Goal: Task Accomplishment & Management: Use online tool/utility

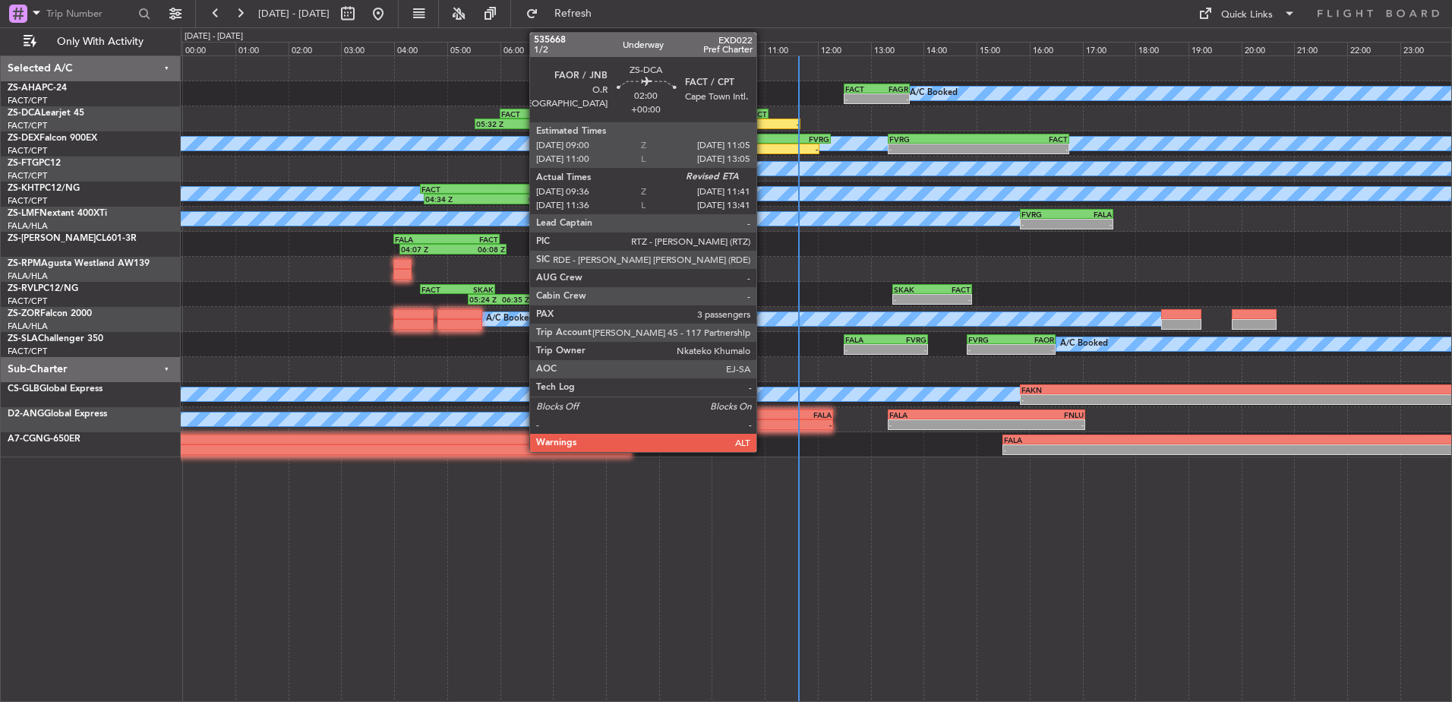
click at [763, 124] on div "-" at bounding box center [772, 123] width 54 height 9
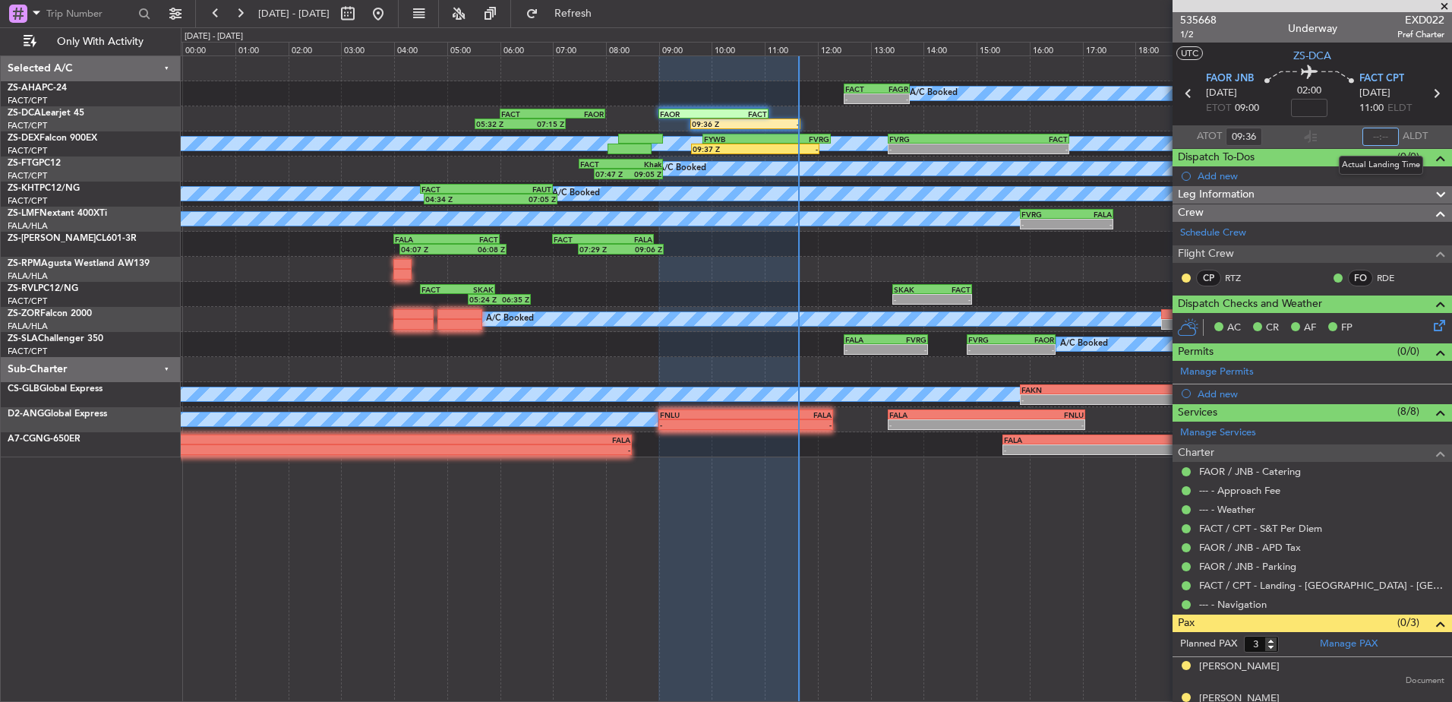
click at [1370, 134] on input "text" at bounding box center [1380, 137] width 36 height 18
type input "11:26"
click at [1444, 8] on span at bounding box center [1443, 7] width 15 height 14
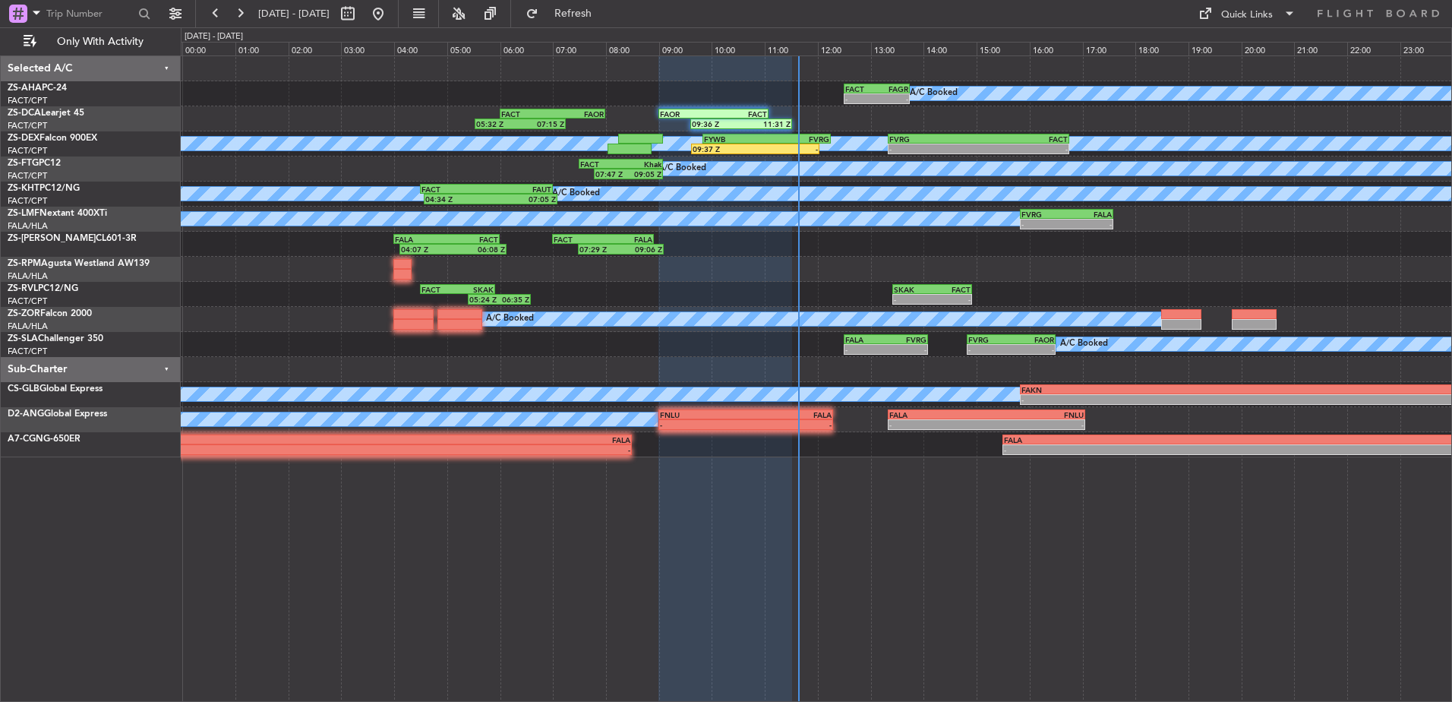
type input "0"
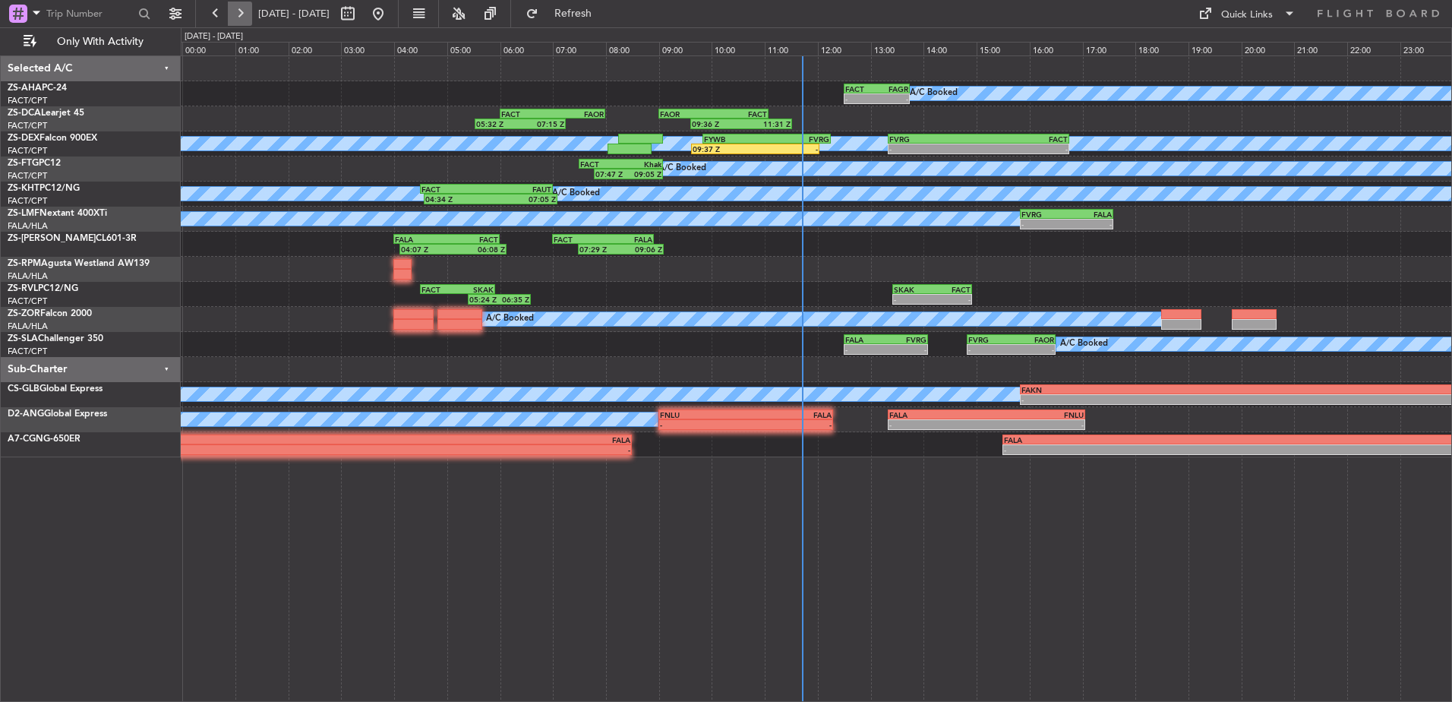
click at [243, 6] on button at bounding box center [240, 14] width 24 height 24
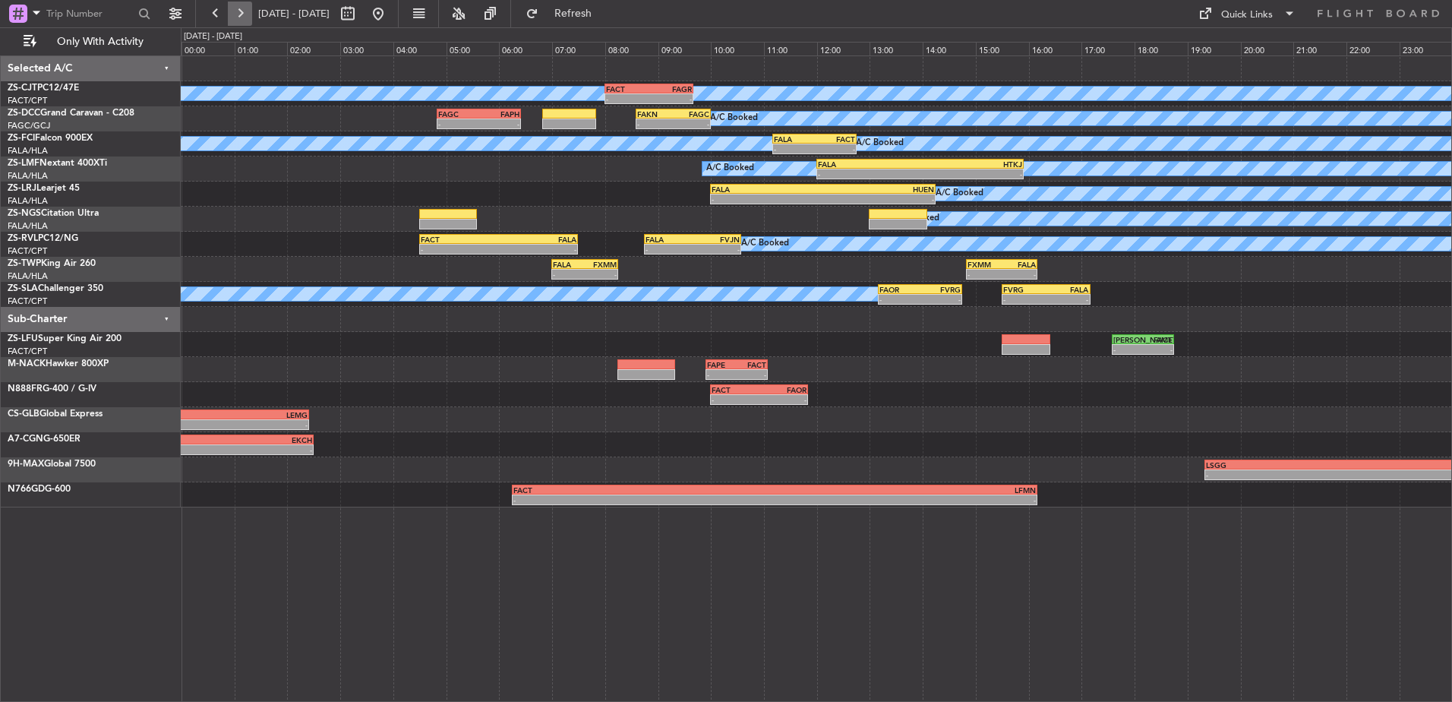
click at [246, 11] on button at bounding box center [240, 14] width 24 height 24
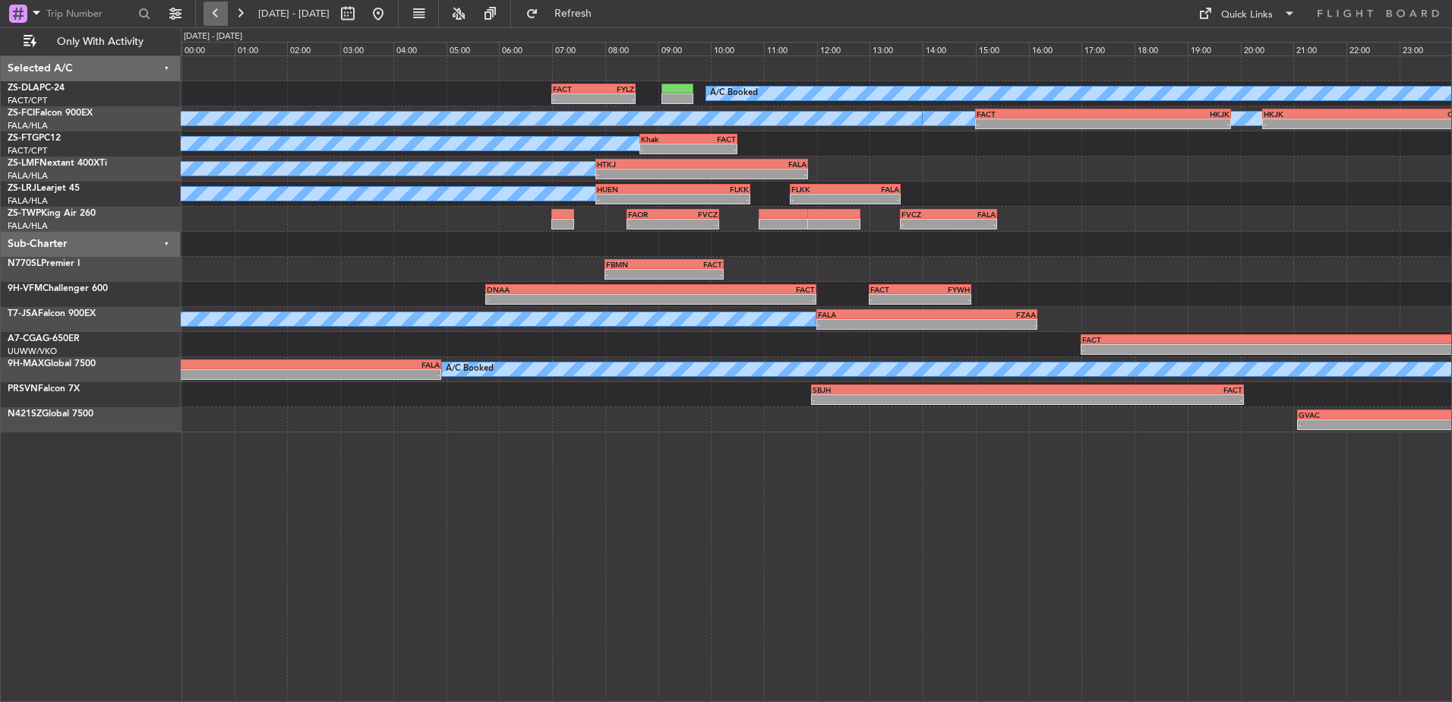
click at [222, 21] on button at bounding box center [215, 14] width 24 height 24
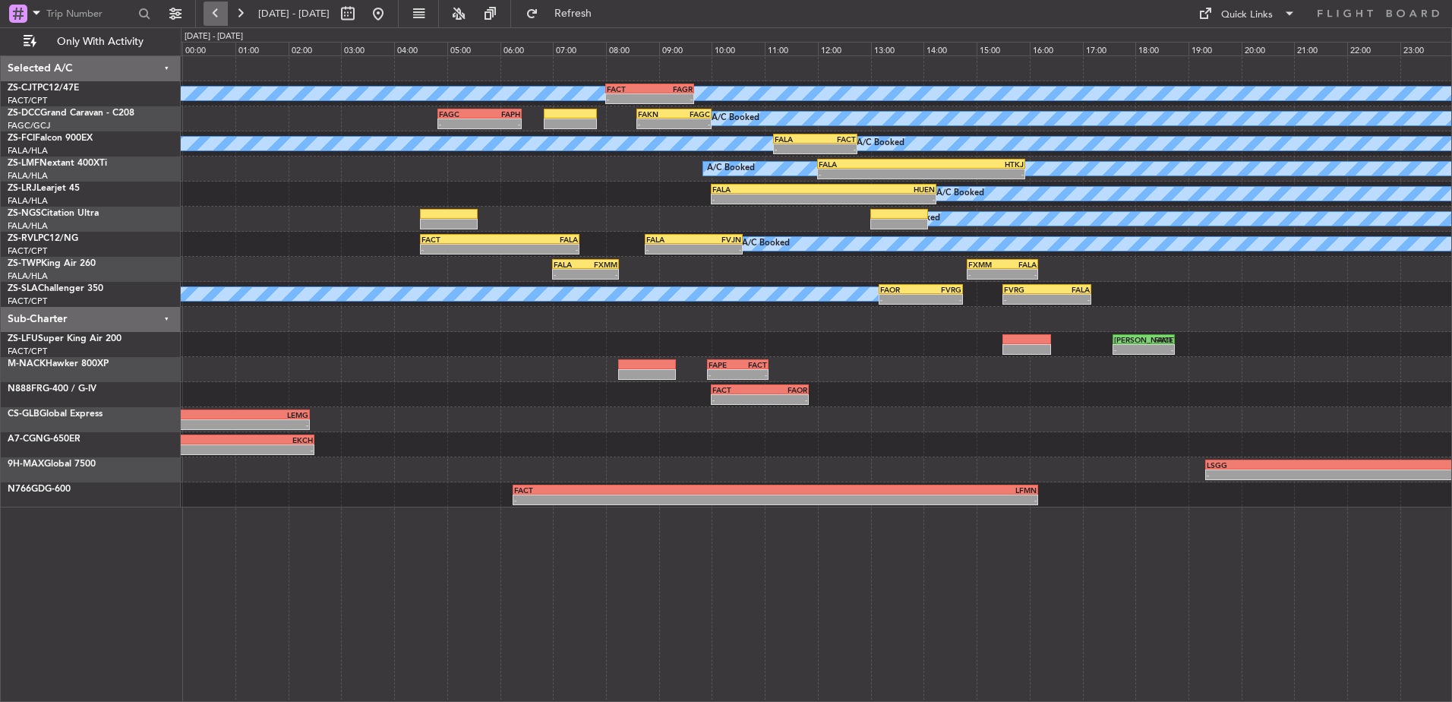
click at [210, 23] on button at bounding box center [215, 14] width 24 height 24
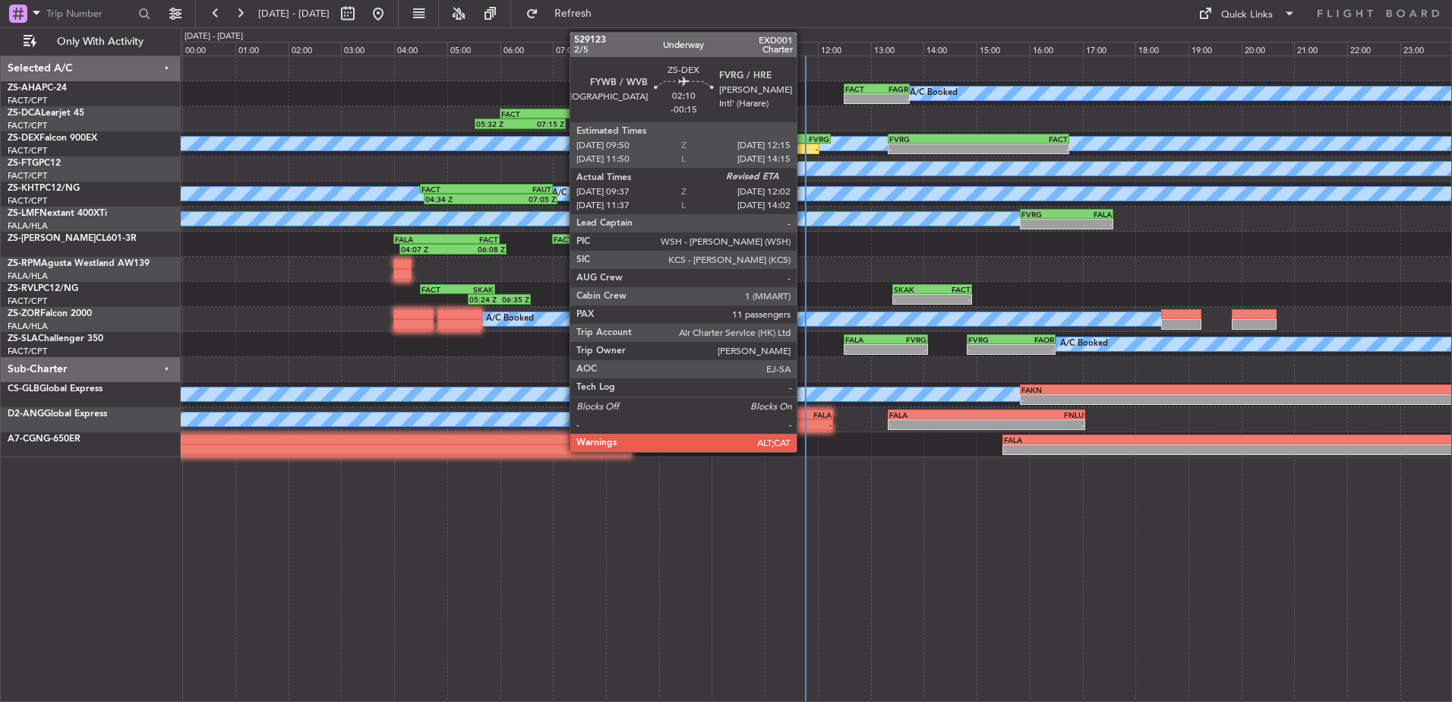
click at [803, 137] on div "FVRG" at bounding box center [797, 138] width 63 height 9
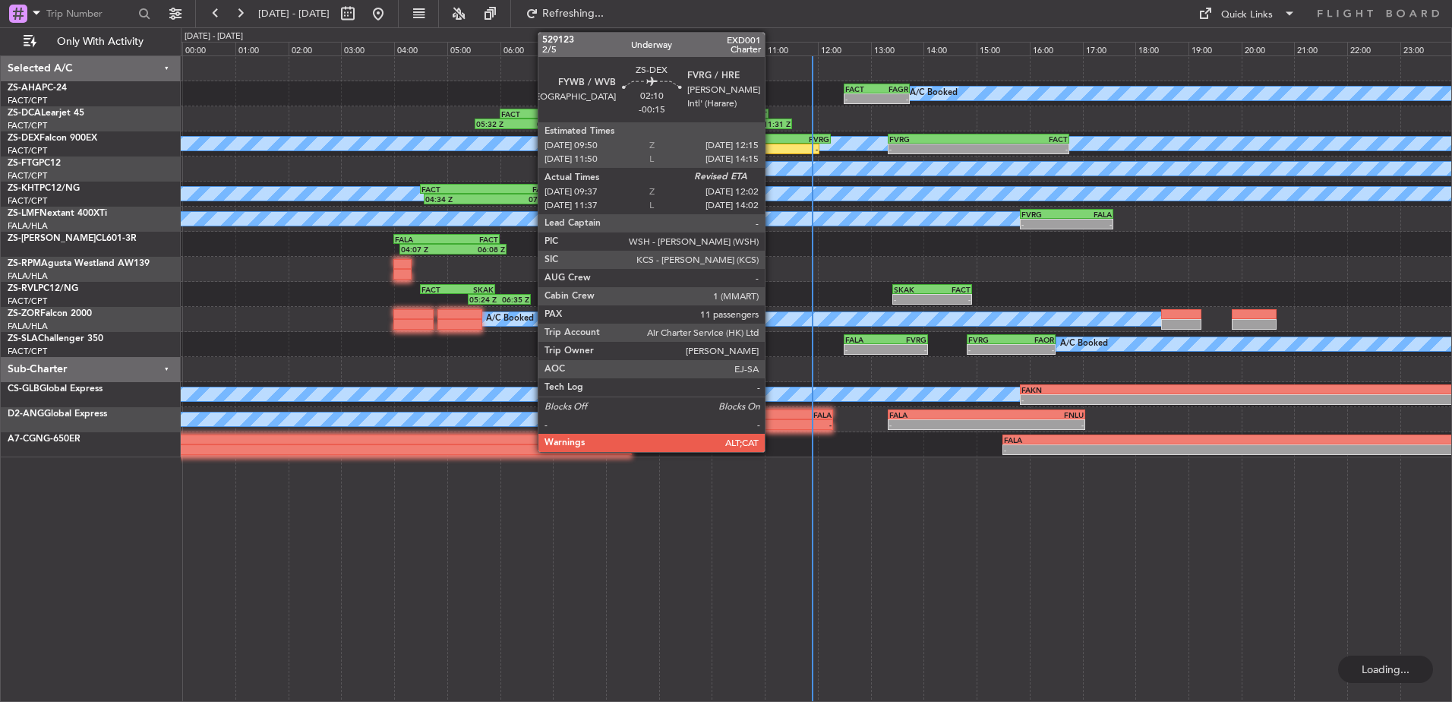
click at [771, 143] on div "FYWB 09:50 Z FVRG 12:15 Z" at bounding box center [766, 139] width 128 height 11
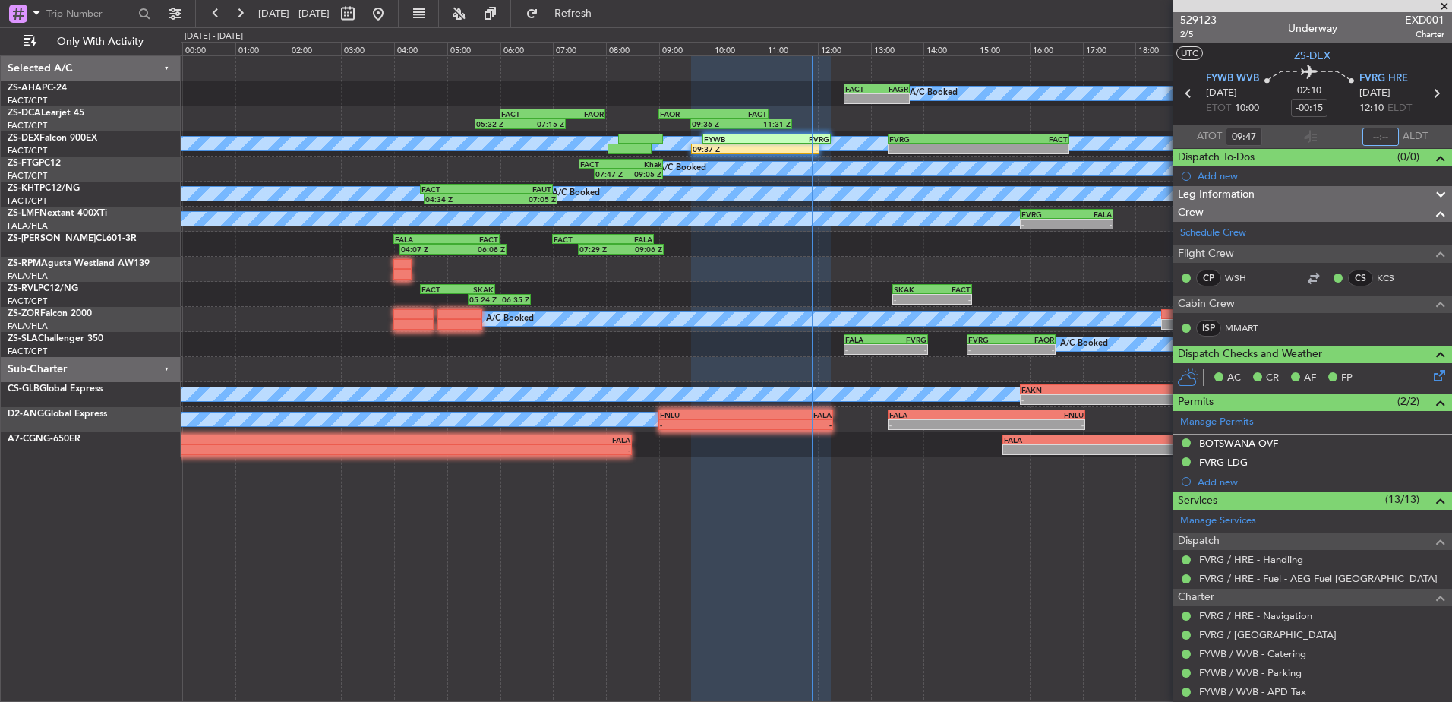
click at [1375, 137] on input "text" at bounding box center [1380, 137] width 36 height 18
type input "11:54"
click at [1440, 5] on span at bounding box center [1443, 7] width 15 height 14
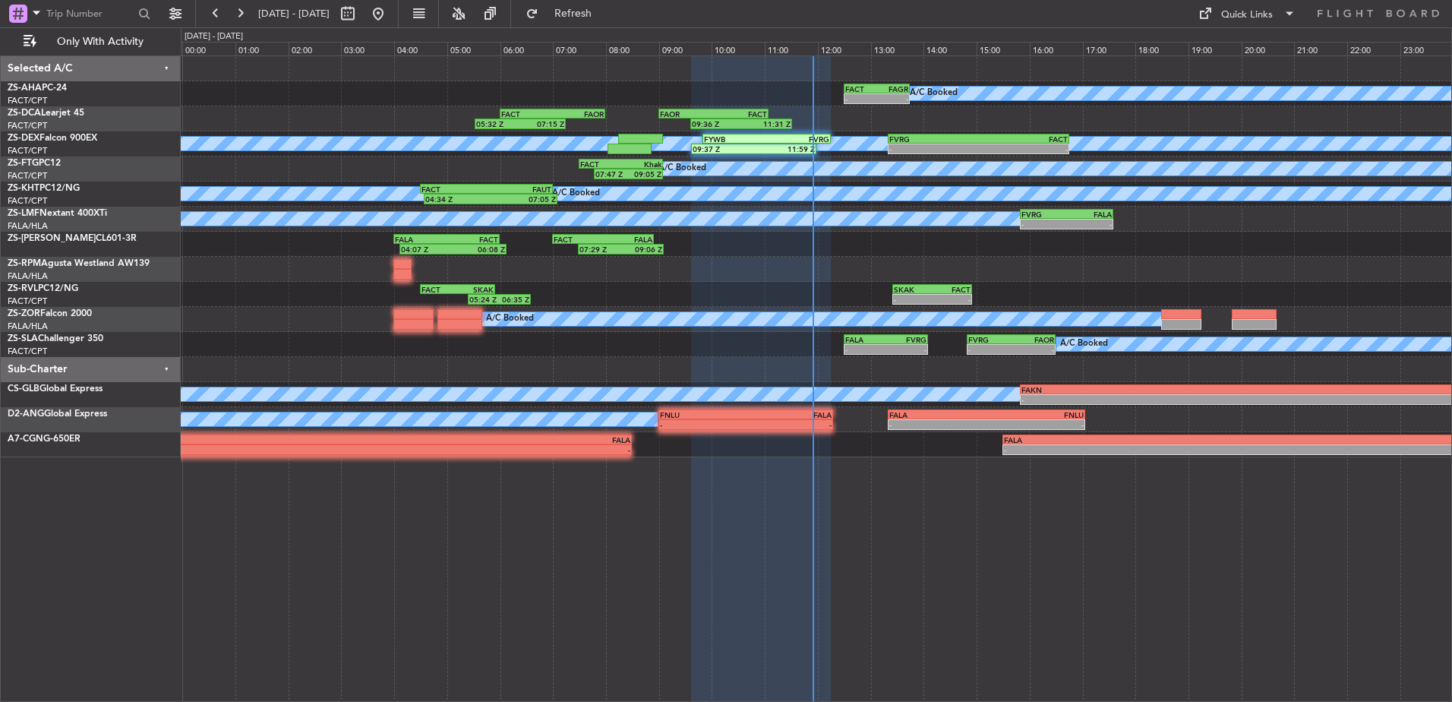
type input "0"
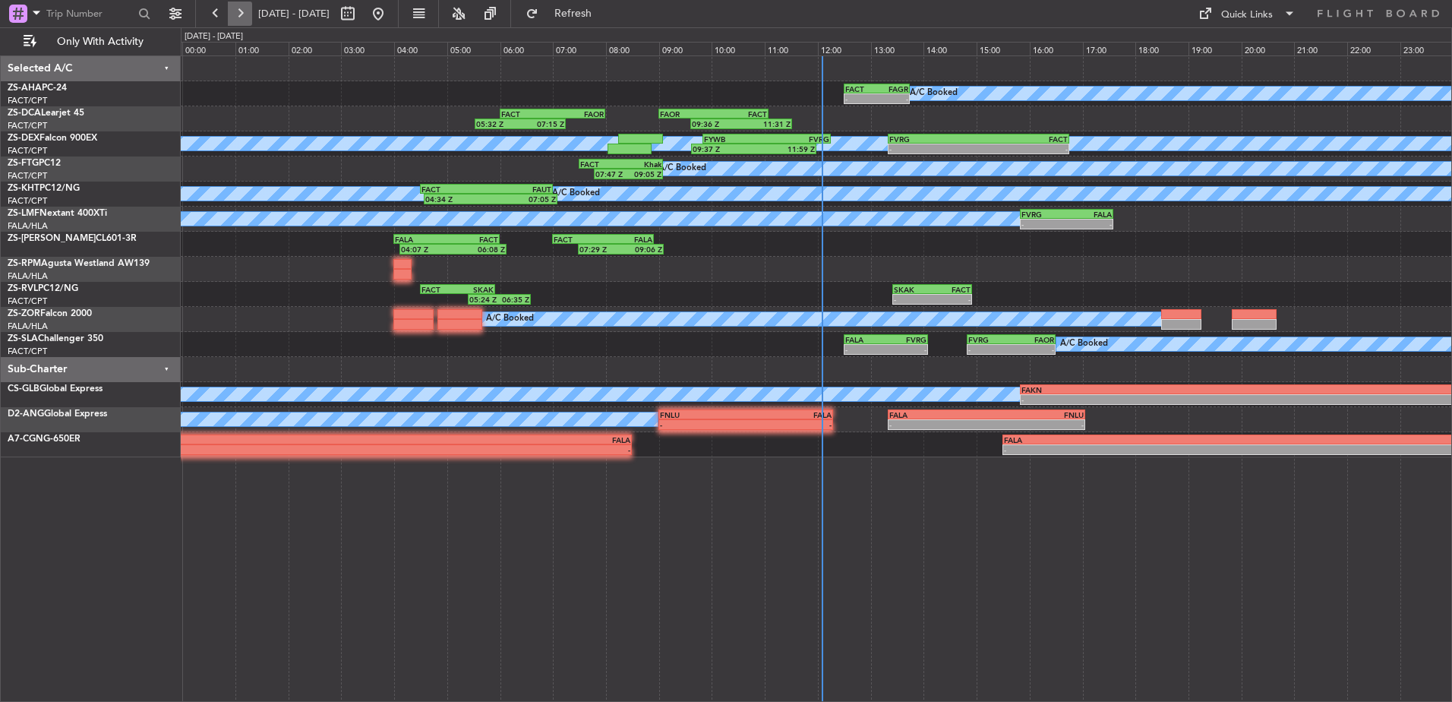
click at [239, 16] on button at bounding box center [240, 14] width 24 height 24
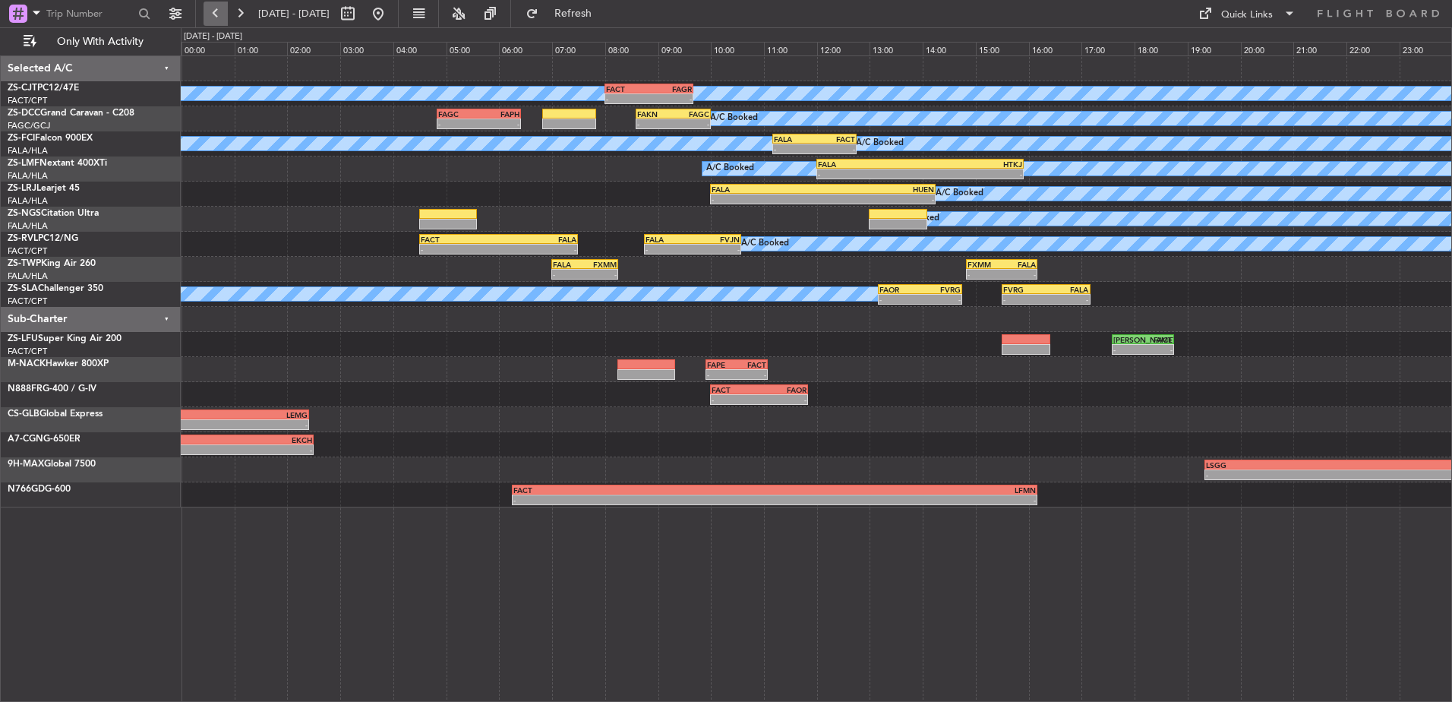
click at [215, 17] on button at bounding box center [215, 14] width 24 height 24
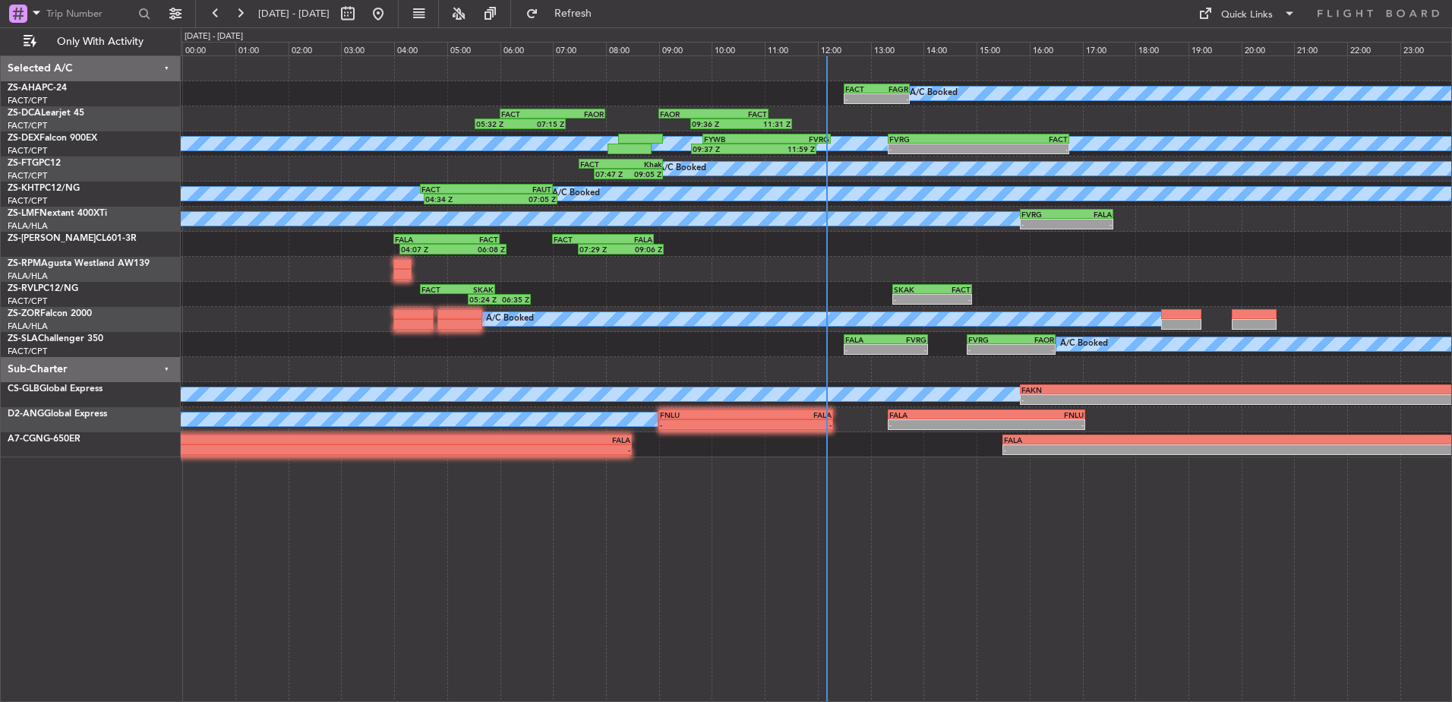
click at [203, 2] on button at bounding box center [215, 14] width 24 height 24
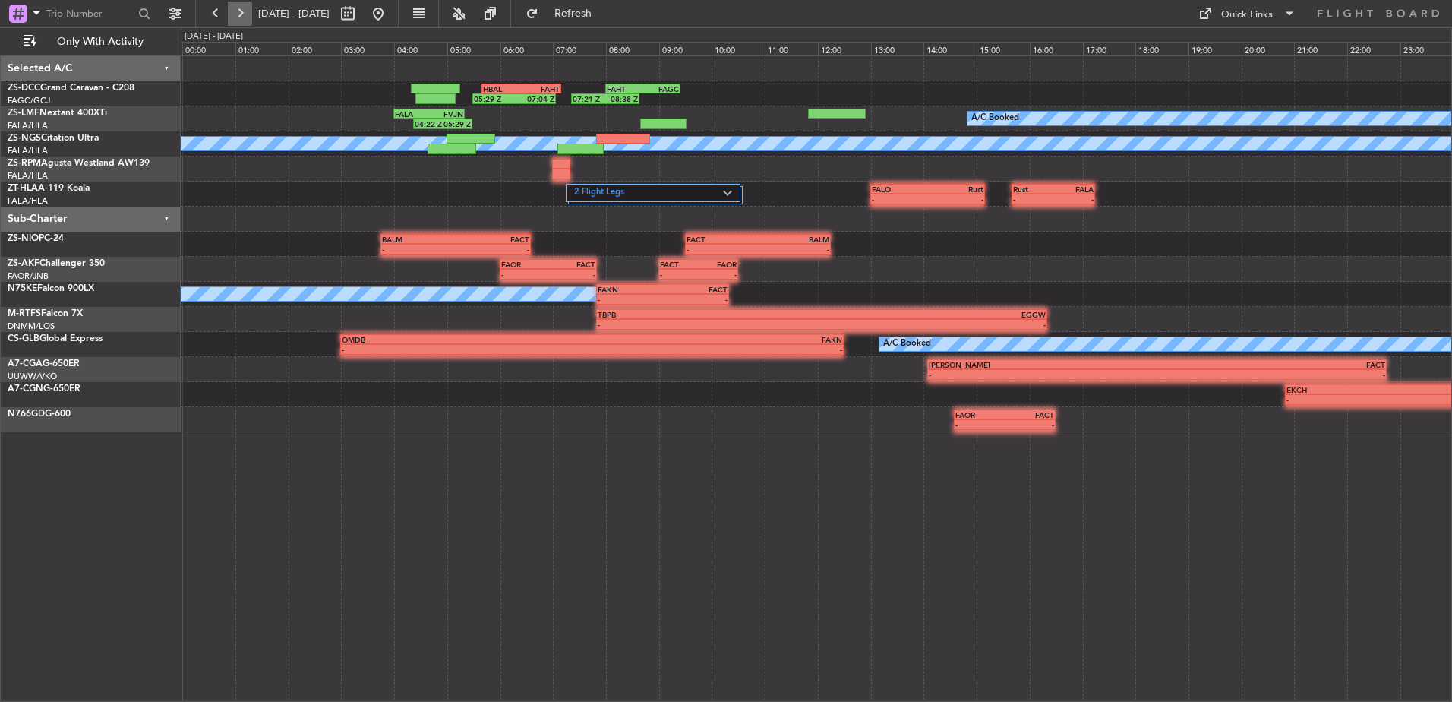
click at [231, 24] on button at bounding box center [240, 14] width 24 height 24
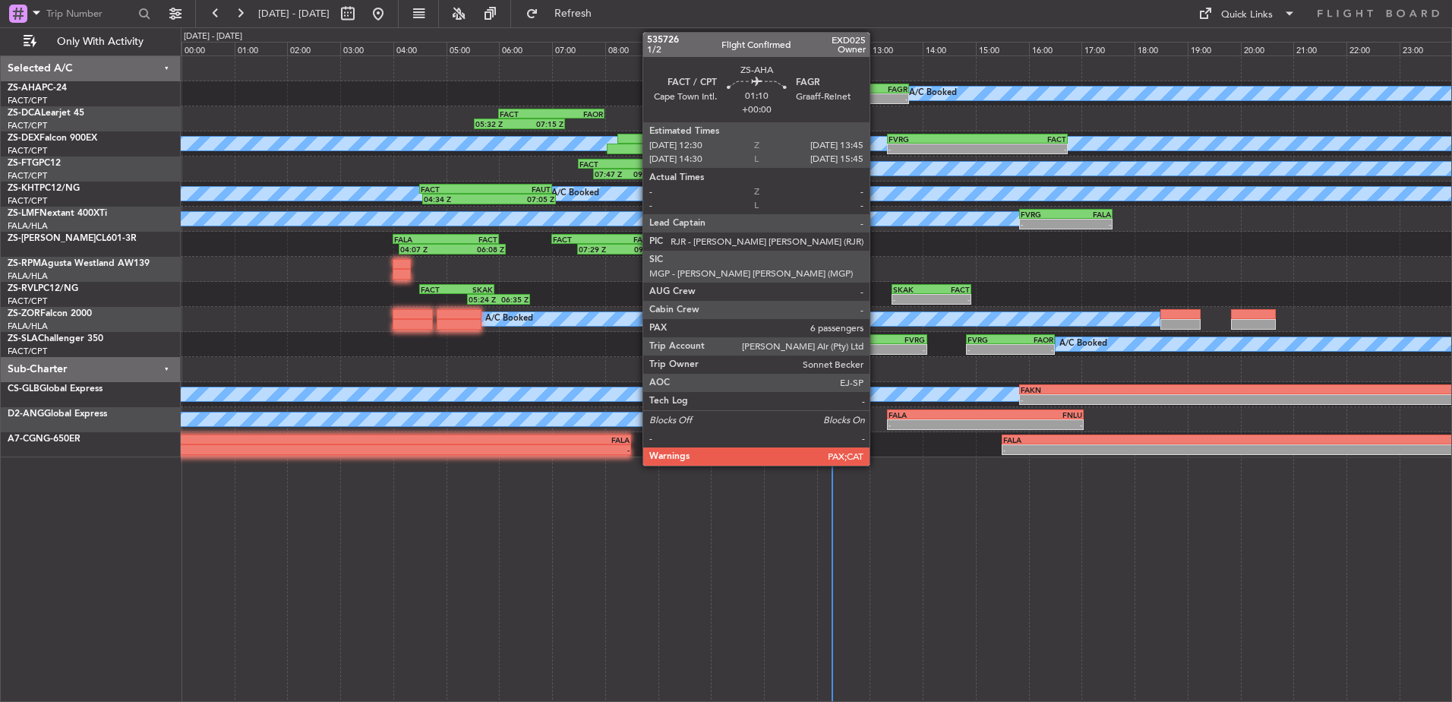
click at [876, 84] on div "FACT 12:30 Z FAGR 13:45 Z" at bounding box center [876, 89] width 67 height 11
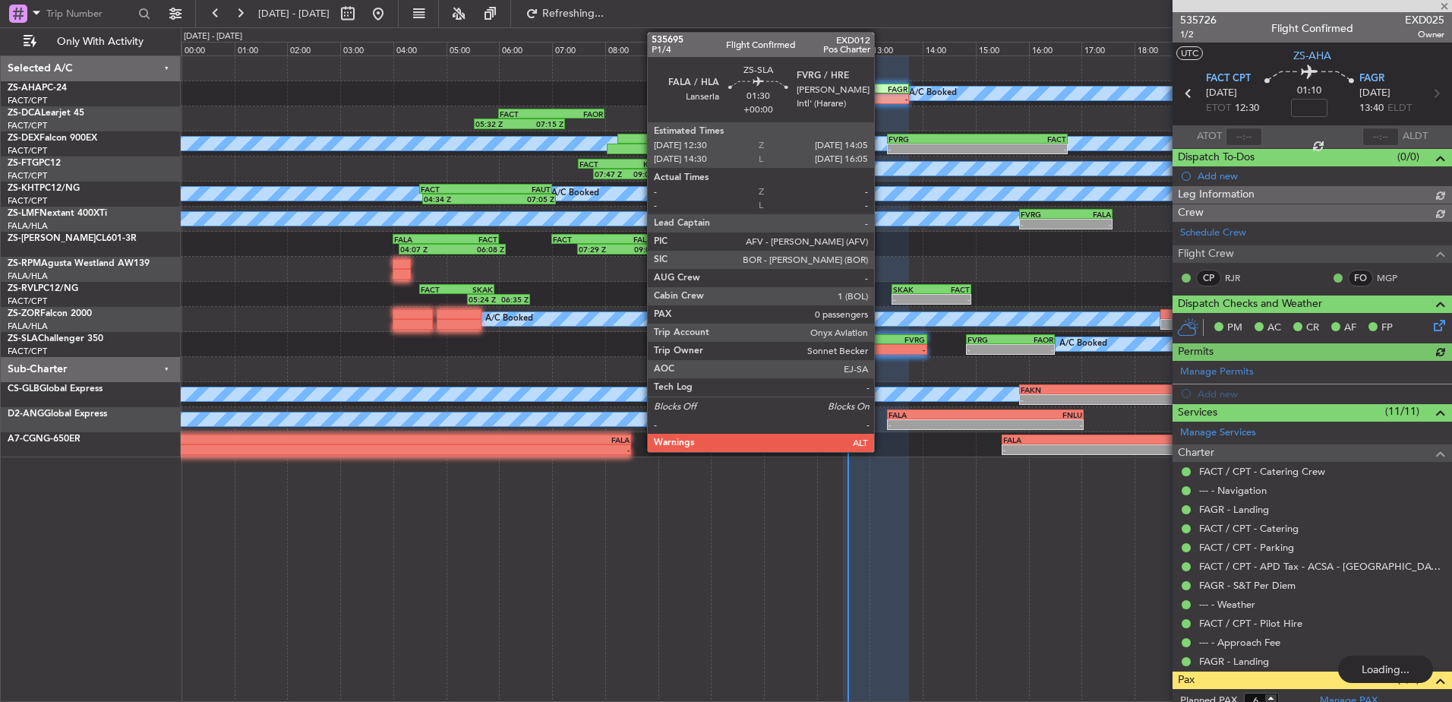
click at [881, 341] on div "FALA" at bounding box center [864, 339] width 40 height 9
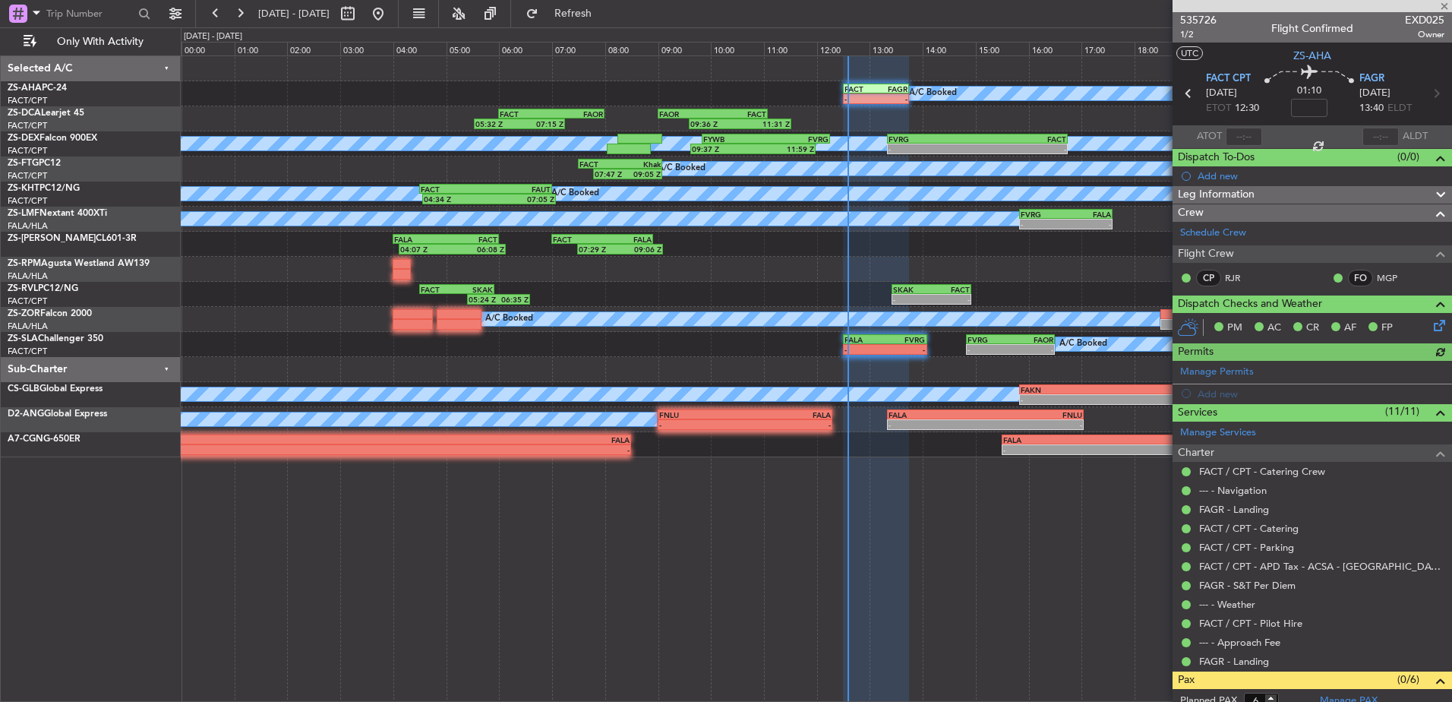
type input "0"
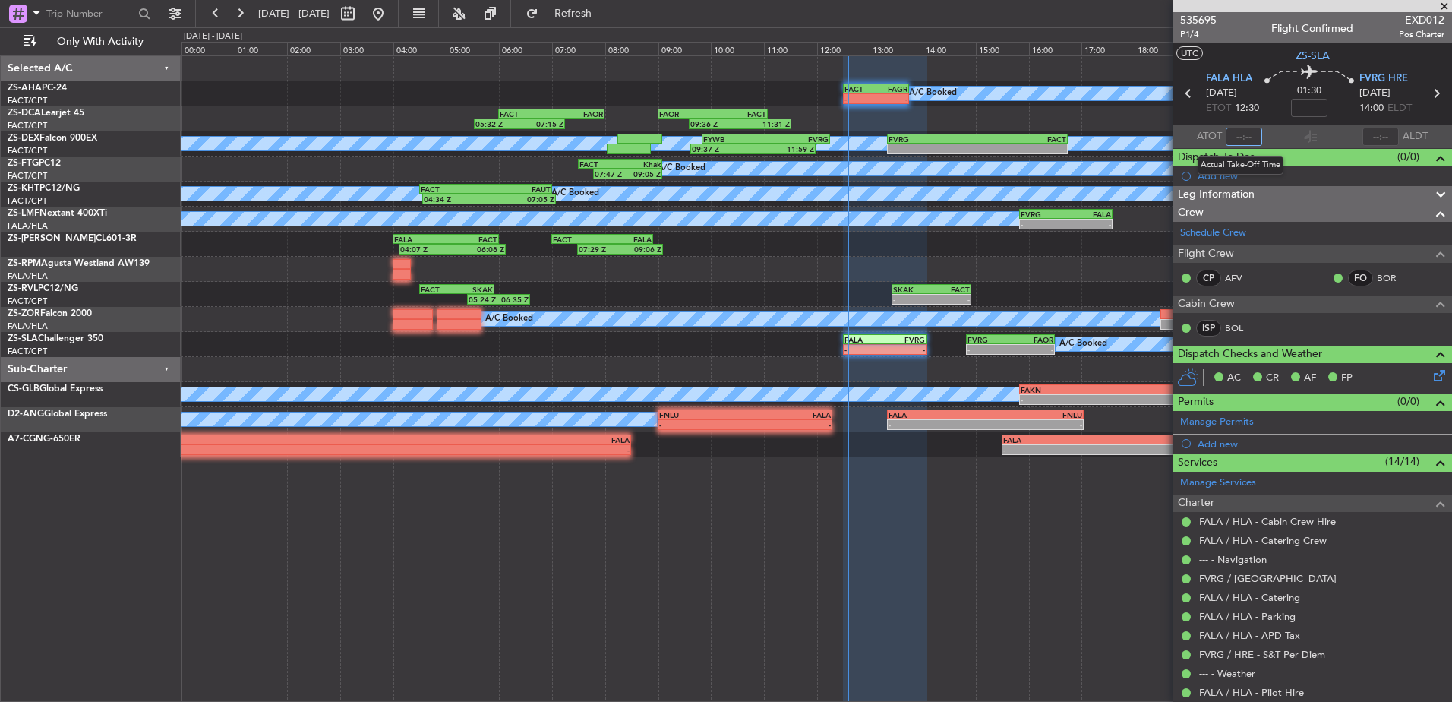
click at [1230, 134] on input "text" at bounding box center [1243, 137] width 36 height 18
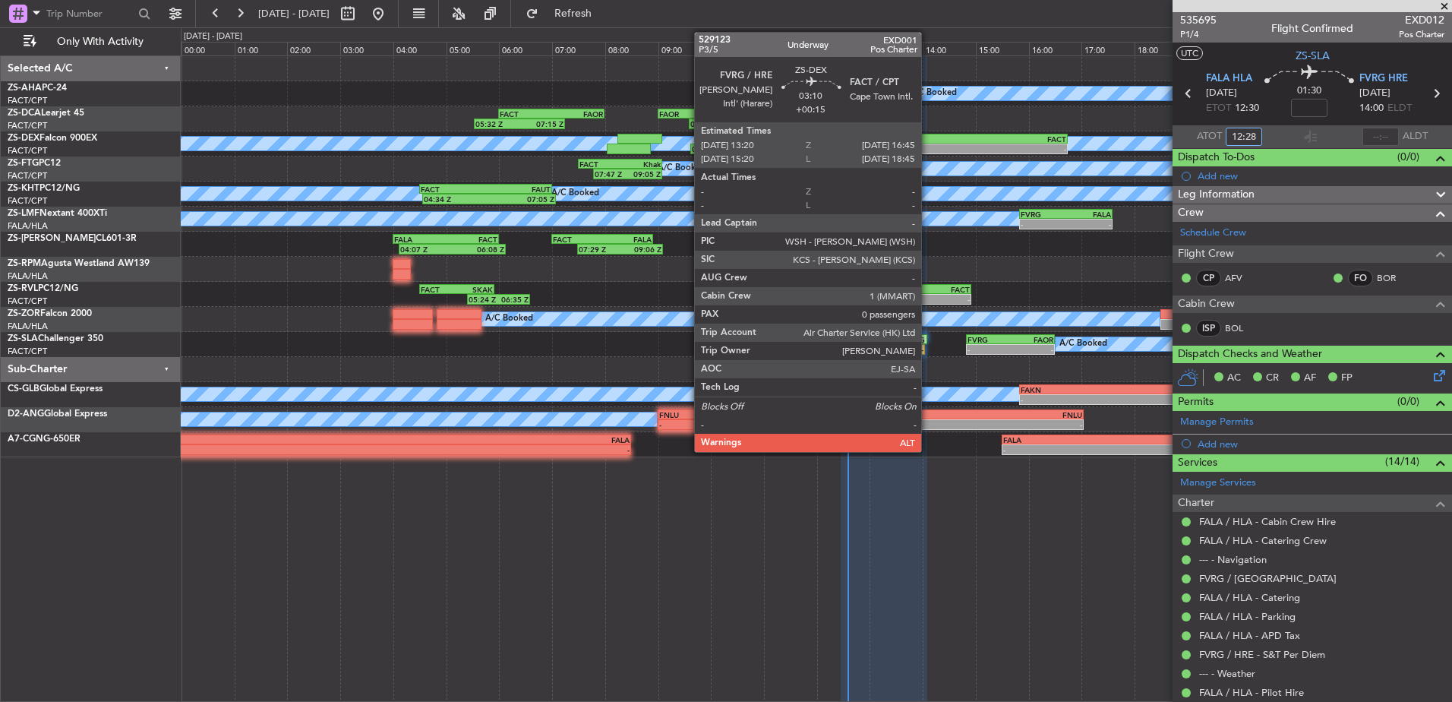
click at [928, 144] on div "-" at bounding box center [932, 148] width 89 height 9
type input "12:28"
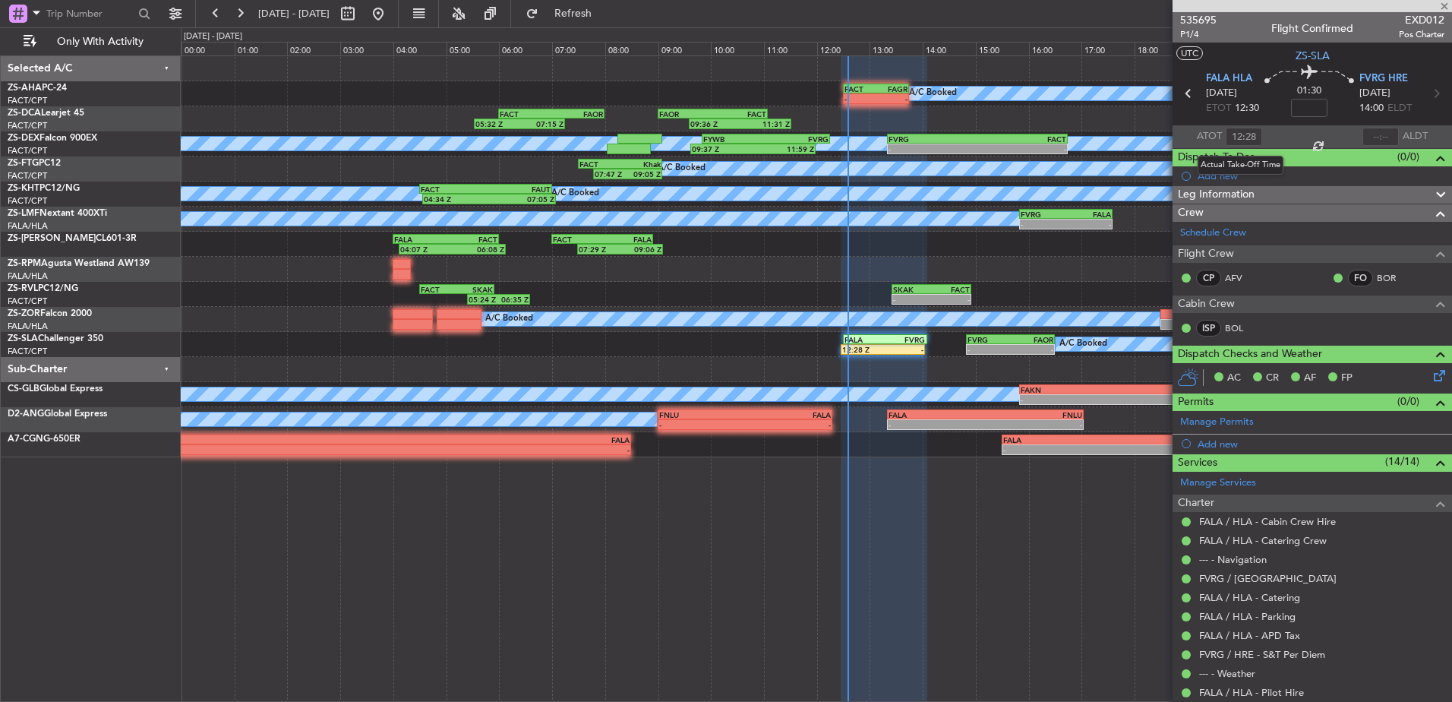
type input "+00:15"
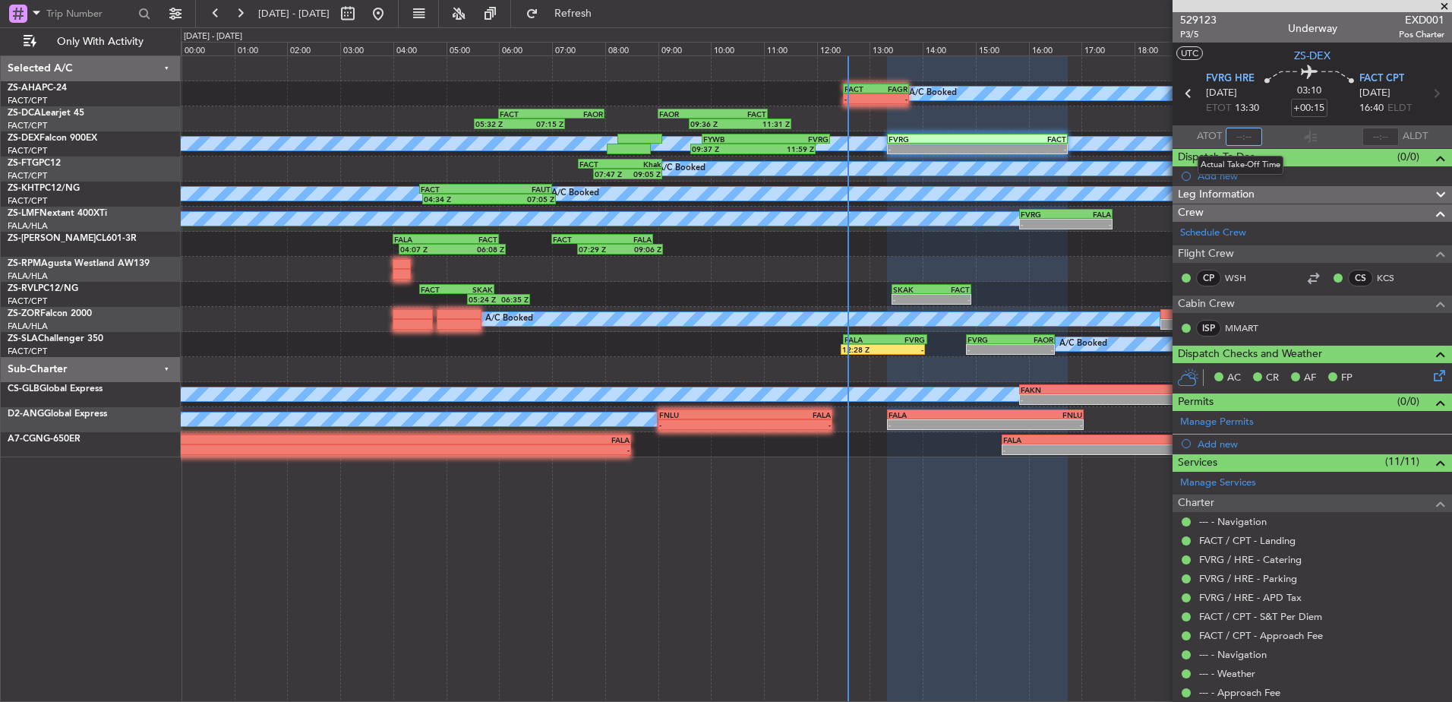
click at [1240, 134] on input "text" at bounding box center [1243, 137] width 36 height 18
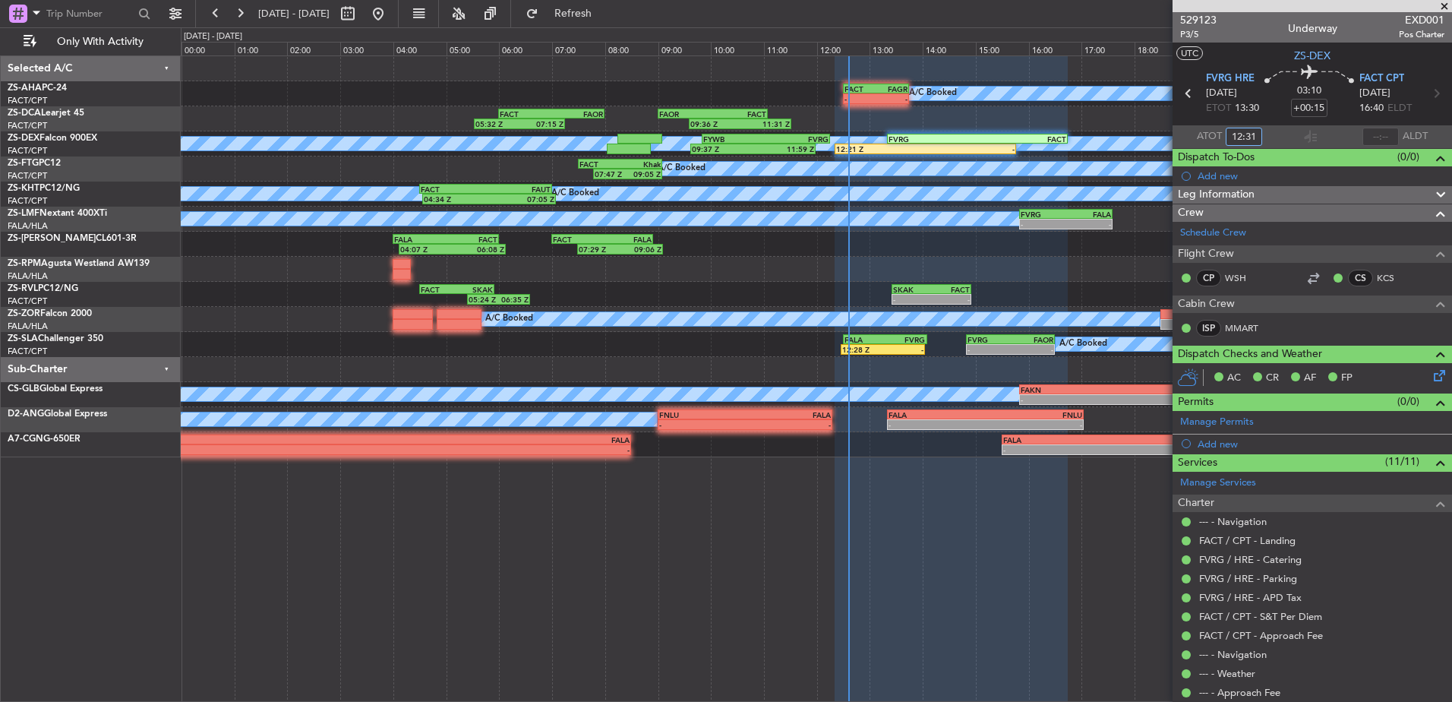
type input "12:31"
click at [1443, 7] on span at bounding box center [1443, 7] width 15 height 14
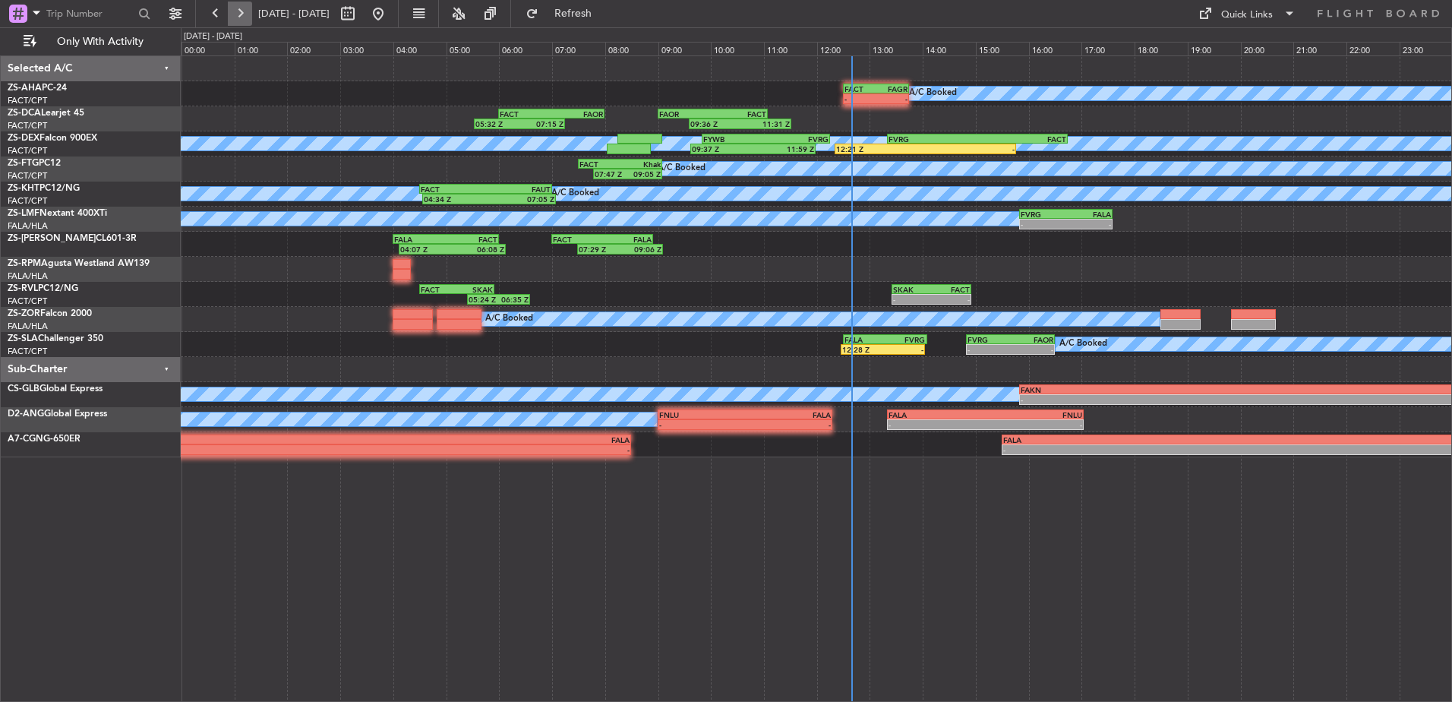
click at [236, 17] on button at bounding box center [240, 14] width 24 height 24
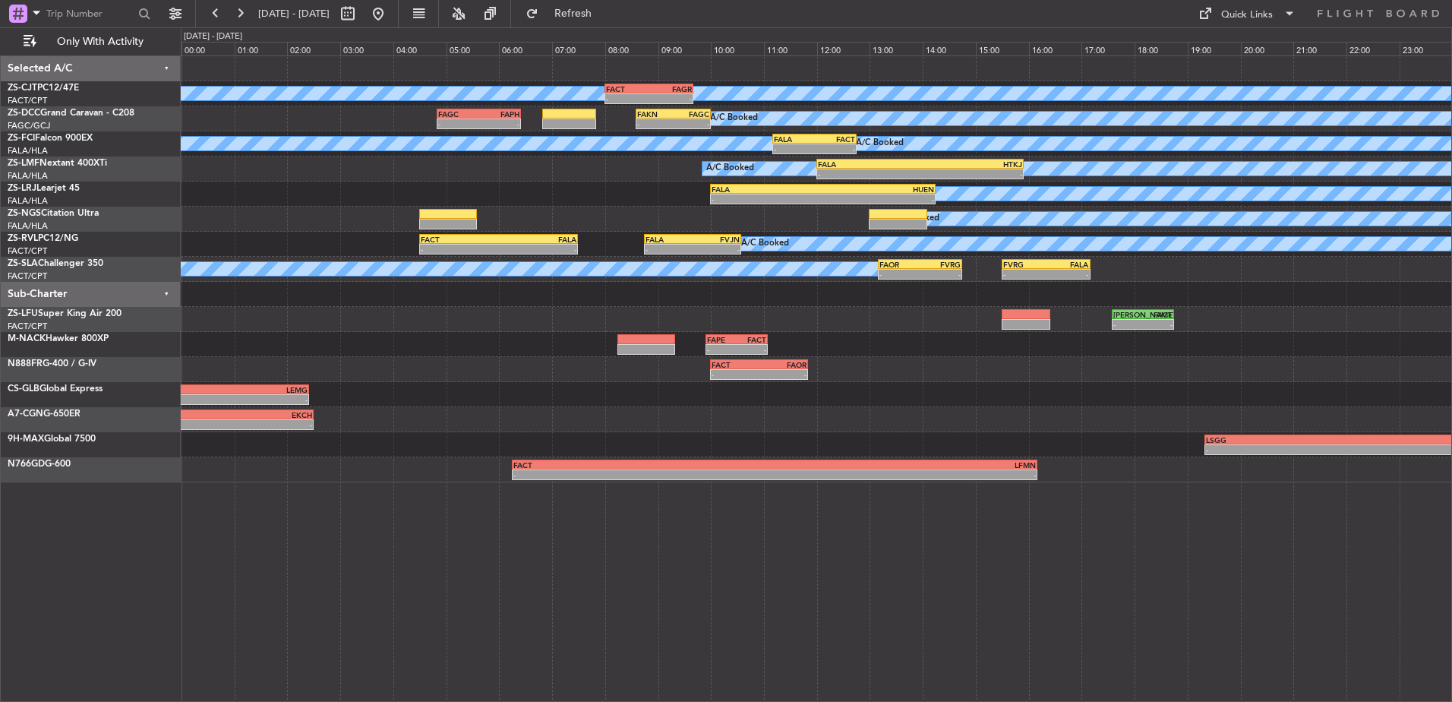
drag, startPoint x: 214, startPoint y: 17, endPoint x: 357, endPoint y: 22, distance: 142.8
click at [217, 17] on button at bounding box center [215, 14] width 24 height 24
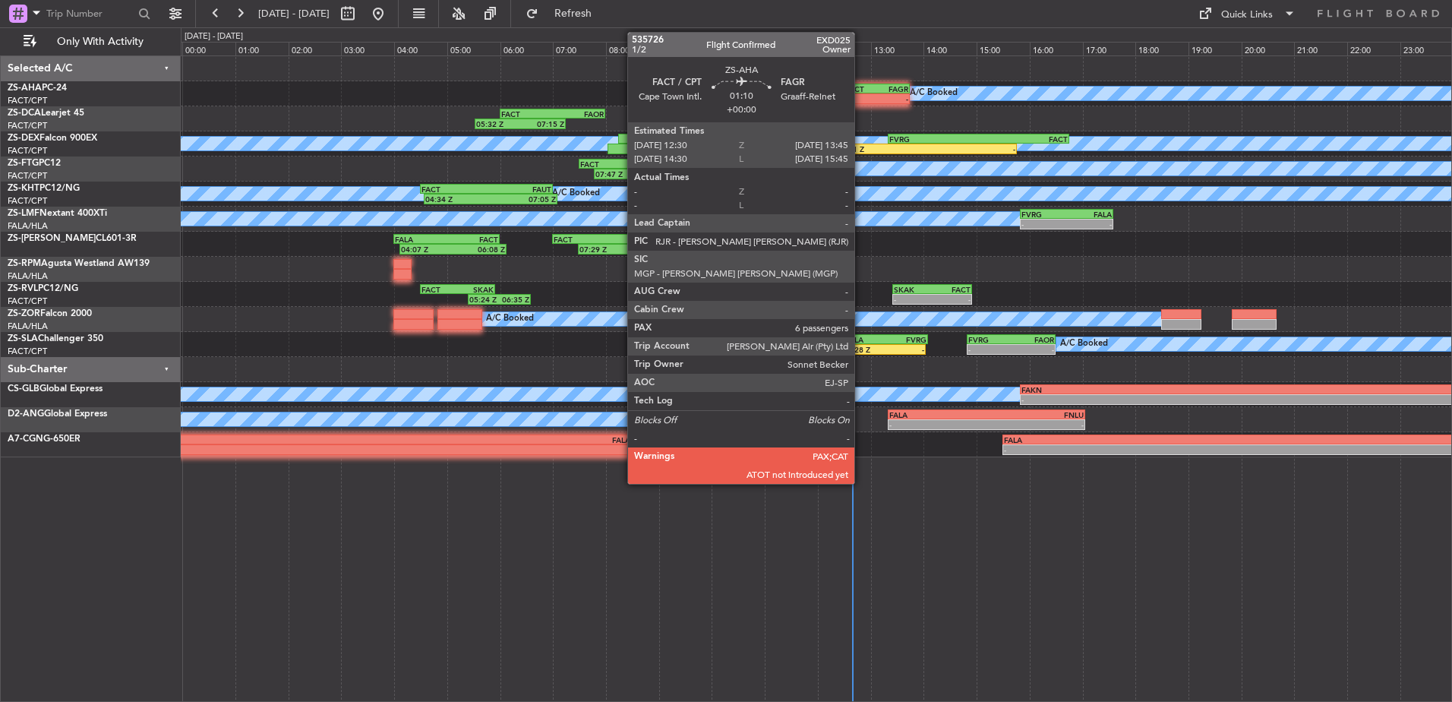
click at [861, 89] on div "FACT" at bounding box center [861, 88] width 32 height 9
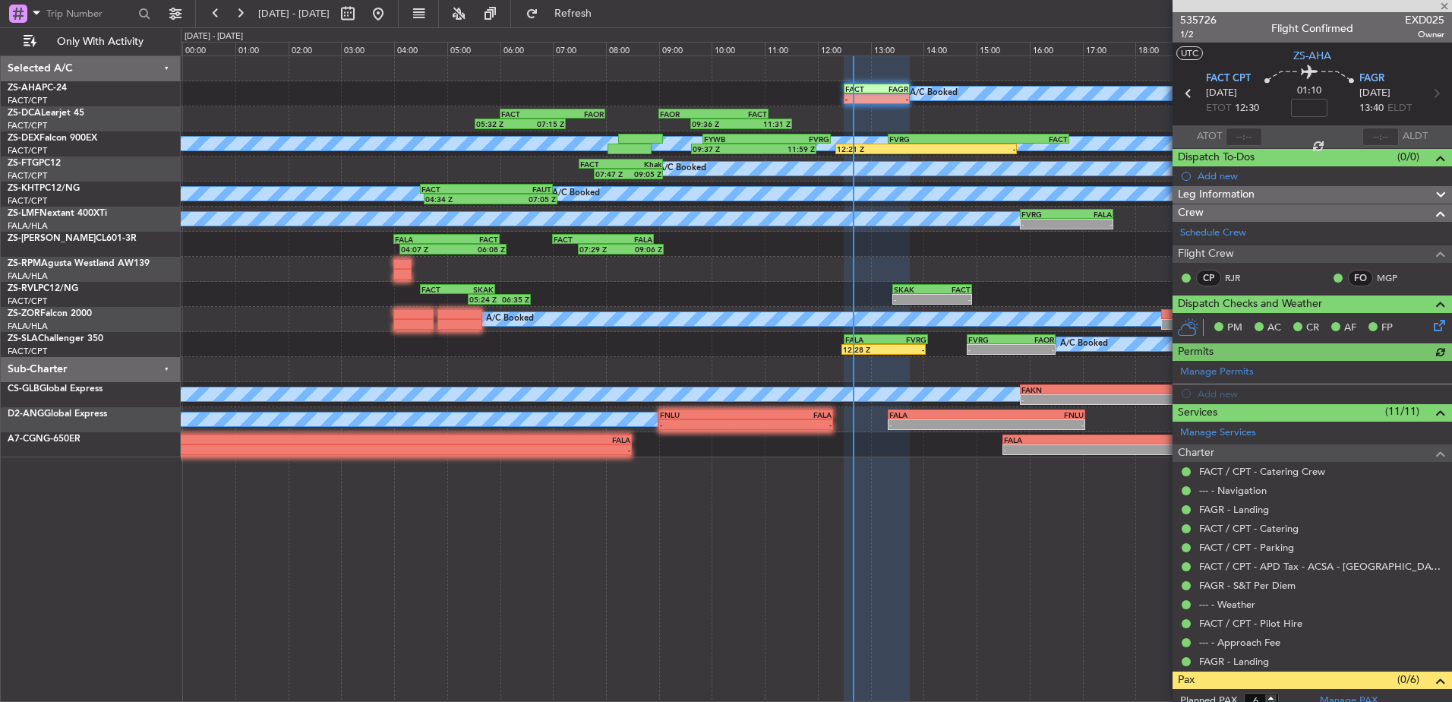
click at [1442, 6] on div at bounding box center [1311, 6] width 279 height 12
drag, startPoint x: 244, startPoint y: 20, endPoint x: 254, endPoint y: 19, distance: 10.0
click at [244, 20] on button at bounding box center [240, 14] width 24 height 24
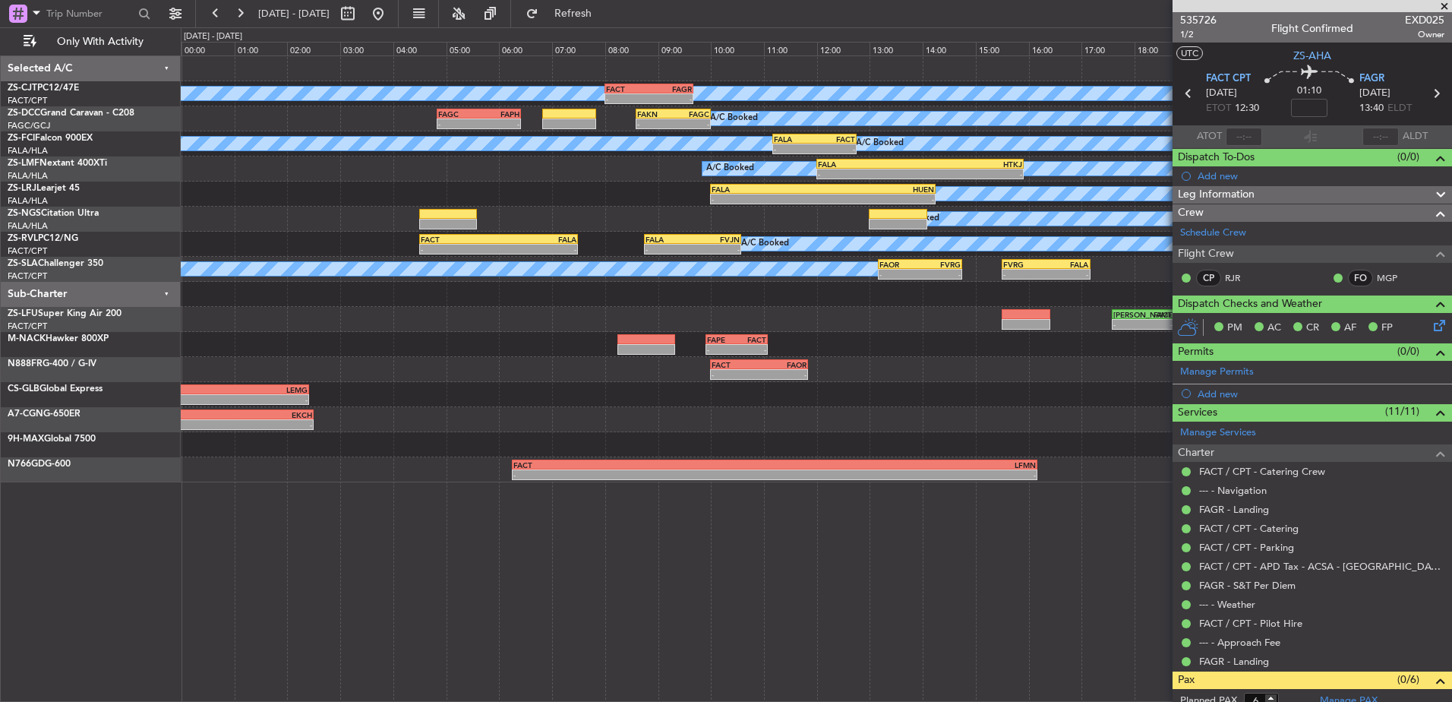
click at [1446, 4] on span at bounding box center [1443, 7] width 15 height 14
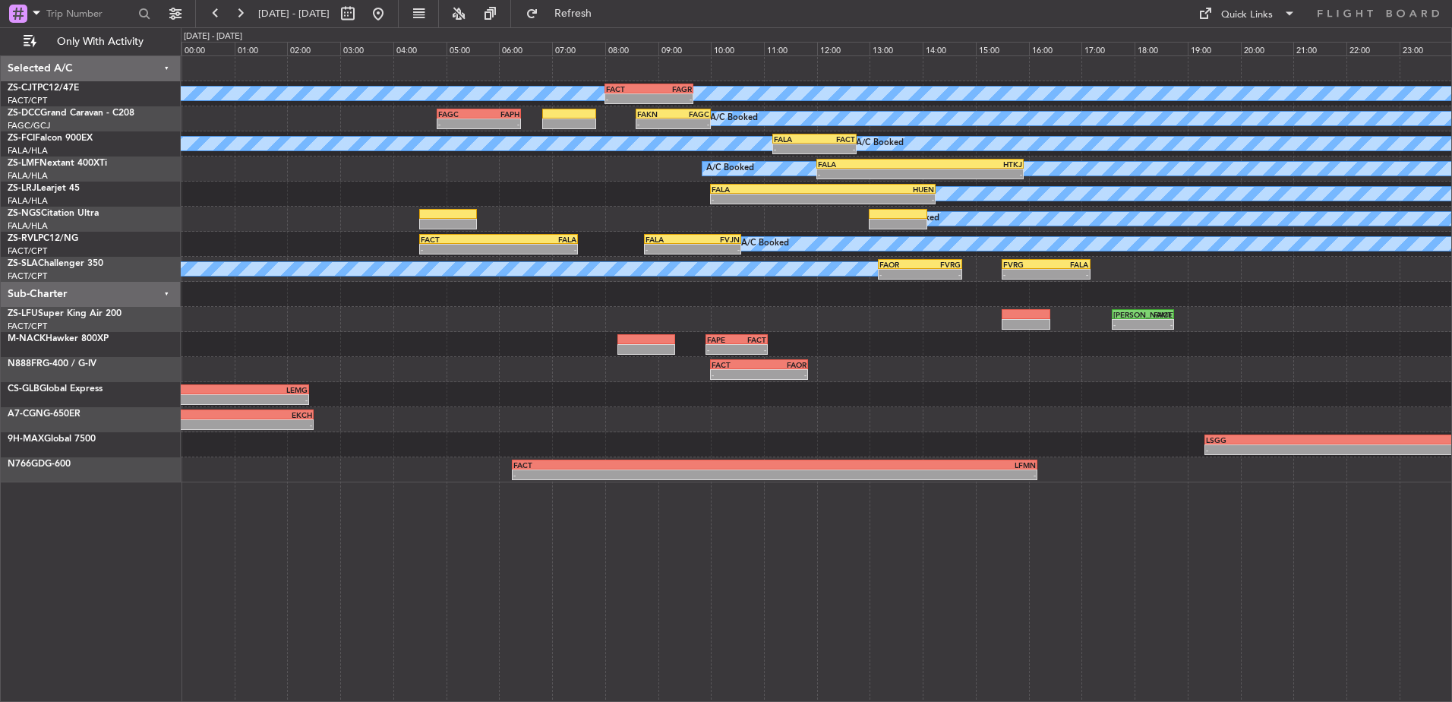
type input "0"
click at [238, 15] on button at bounding box center [240, 14] width 24 height 24
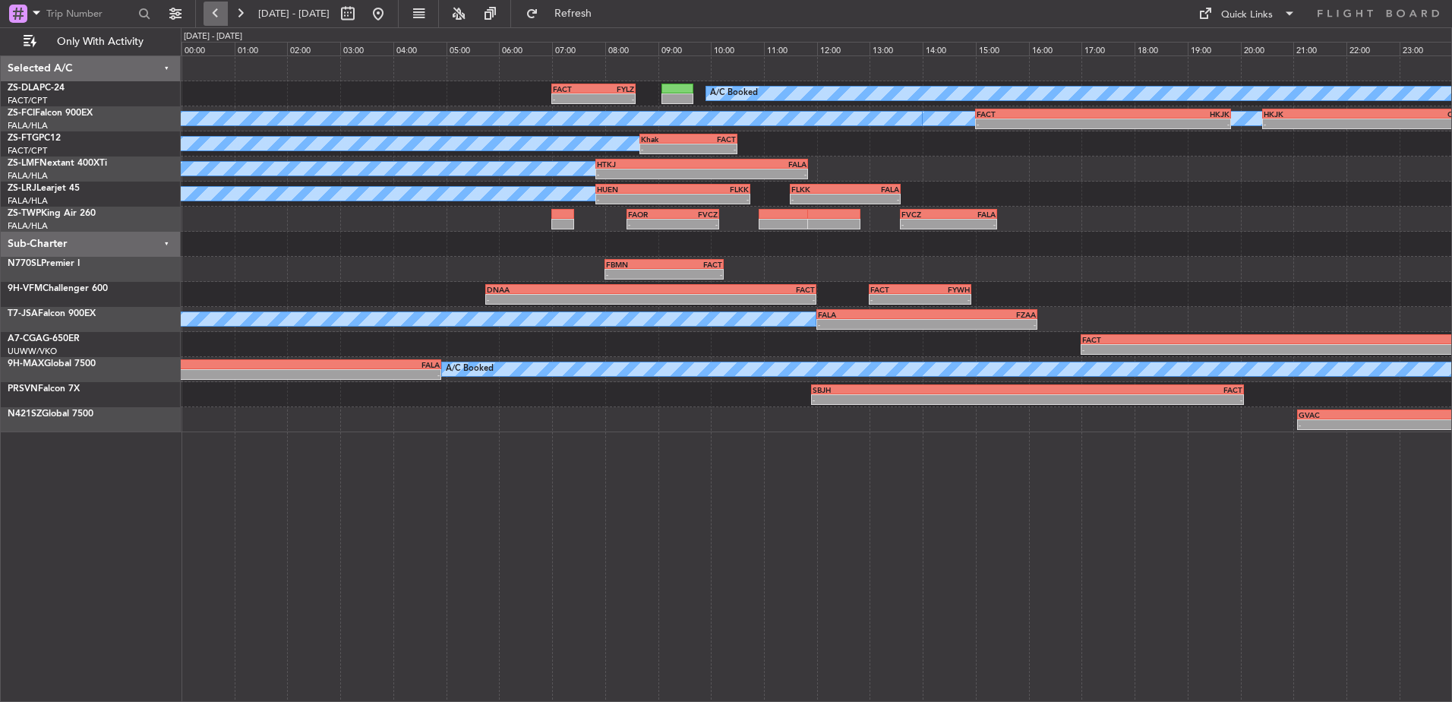
click at [217, 8] on button at bounding box center [215, 14] width 24 height 24
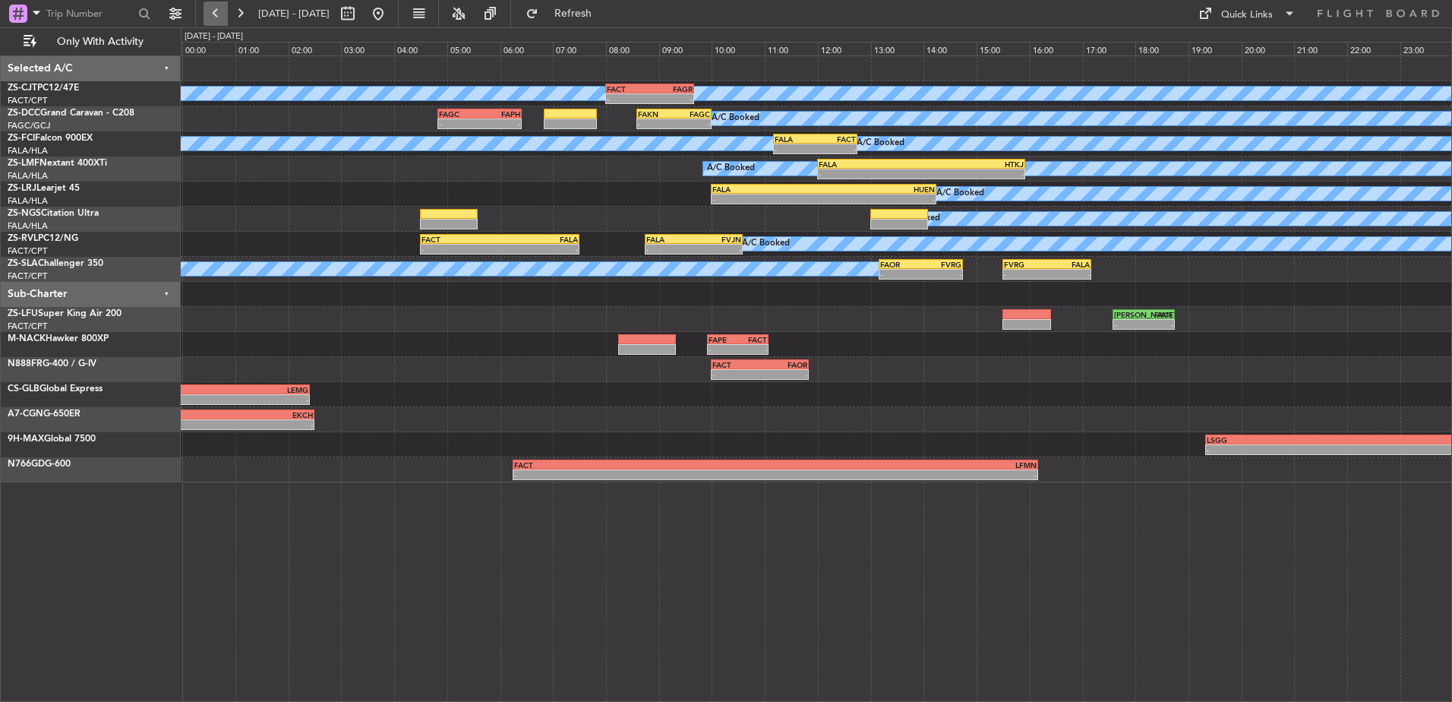
click at [216, 15] on button at bounding box center [215, 14] width 24 height 24
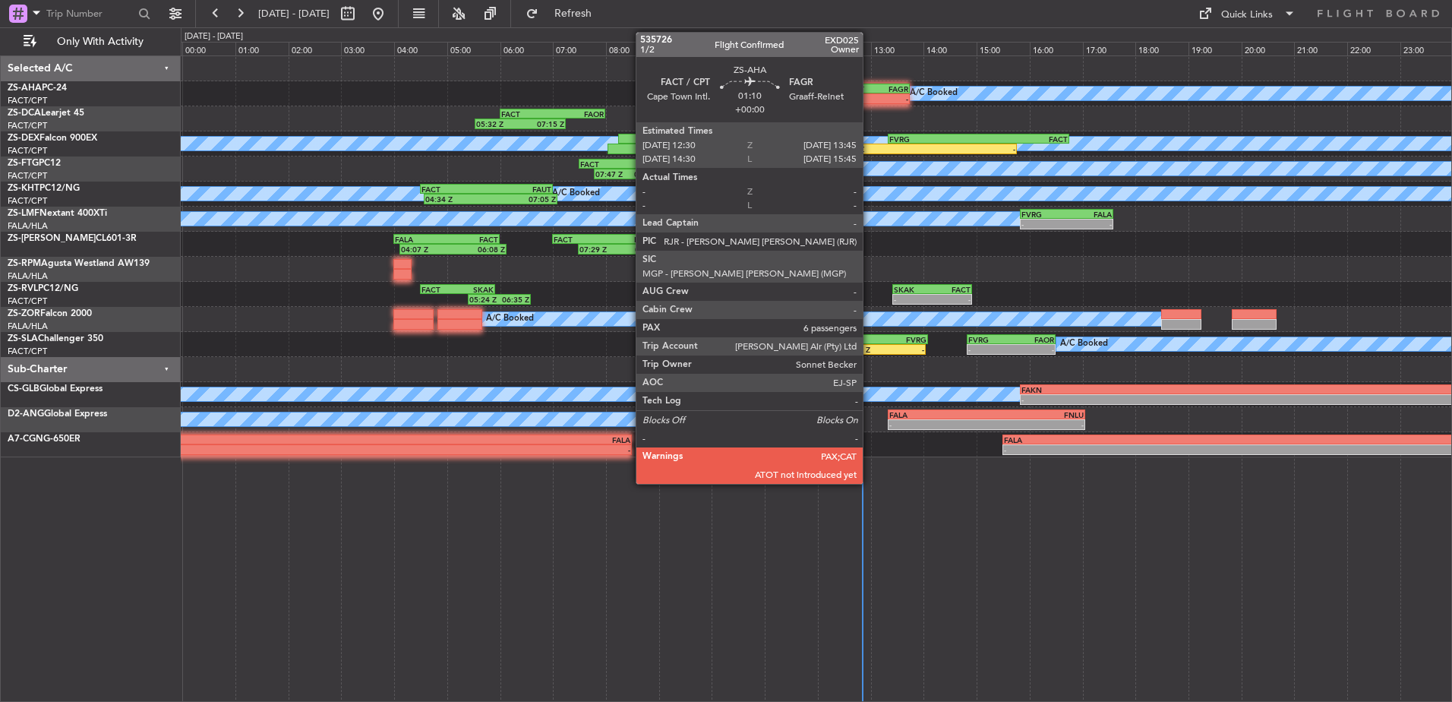
click at [868, 104] on div "A/C Booked - - FACT 12:30 Z FAGR 13:45 Z" at bounding box center [816, 93] width 1270 height 25
click at [868, 95] on div "-" at bounding box center [861, 98] width 32 height 9
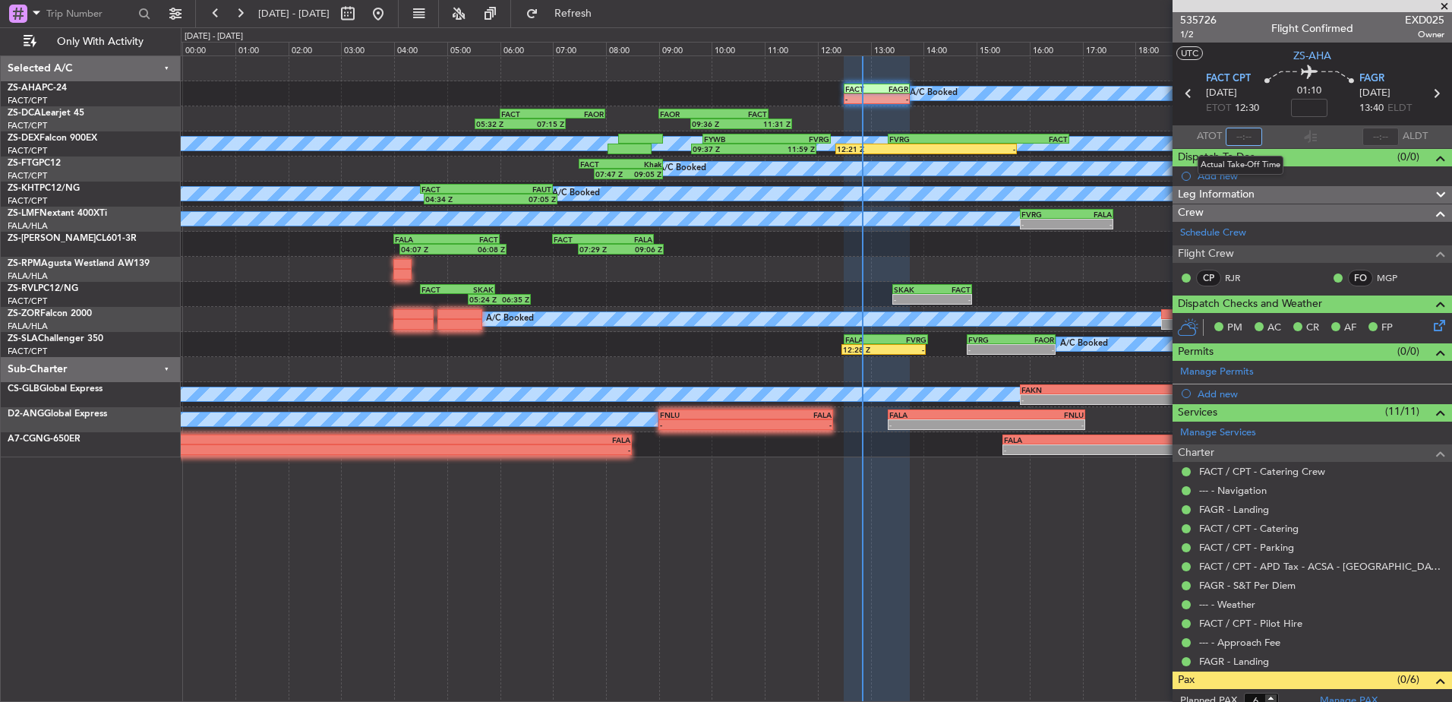
click at [1240, 136] on input "text" at bounding box center [1243, 137] width 36 height 18
type input "12:40"
drag, startPoint x: 1441, startPoint y: 10, endPoint x: 1329, endPoint y: 88, distance: 136.9
click at [1442, 9] on span at bounding box center [1443, 7] width 15 height 14
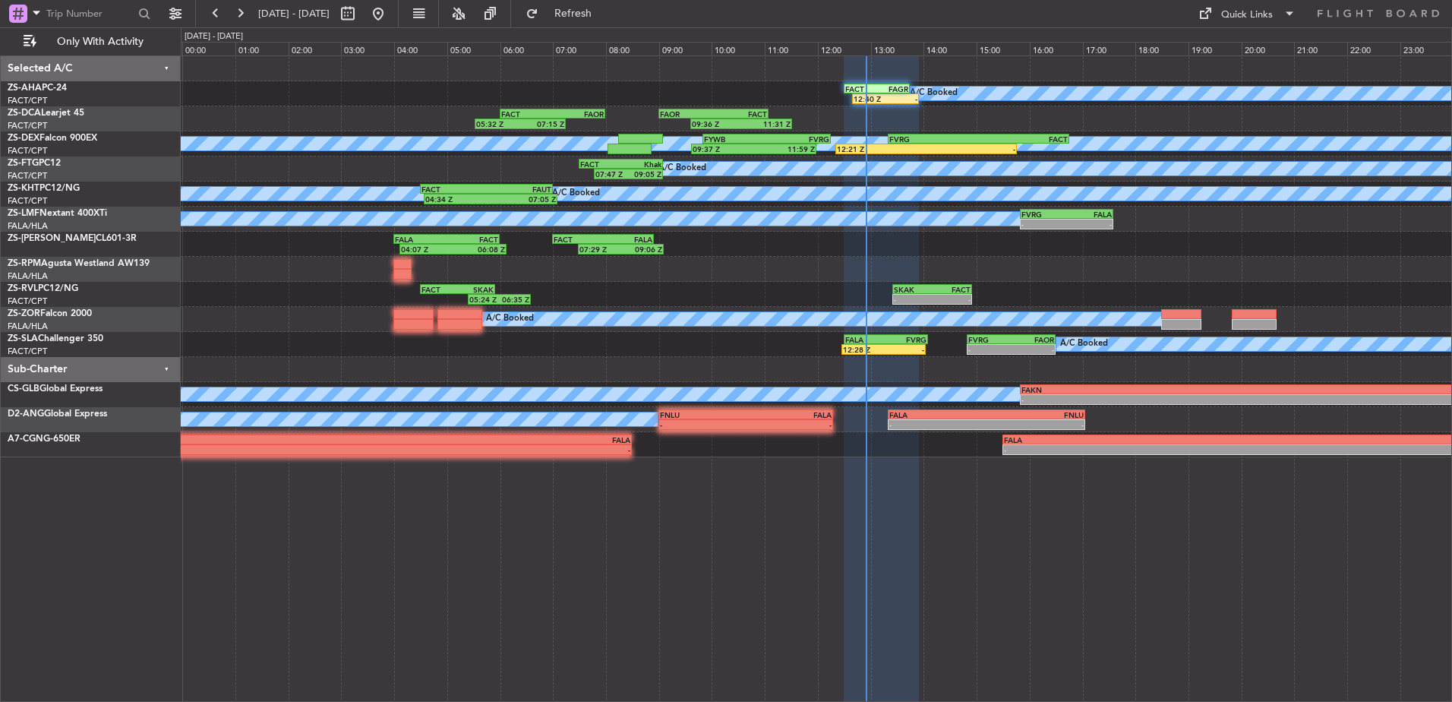
type input "0"
